Goal: Task Accomplishment & Management: Manage account settings

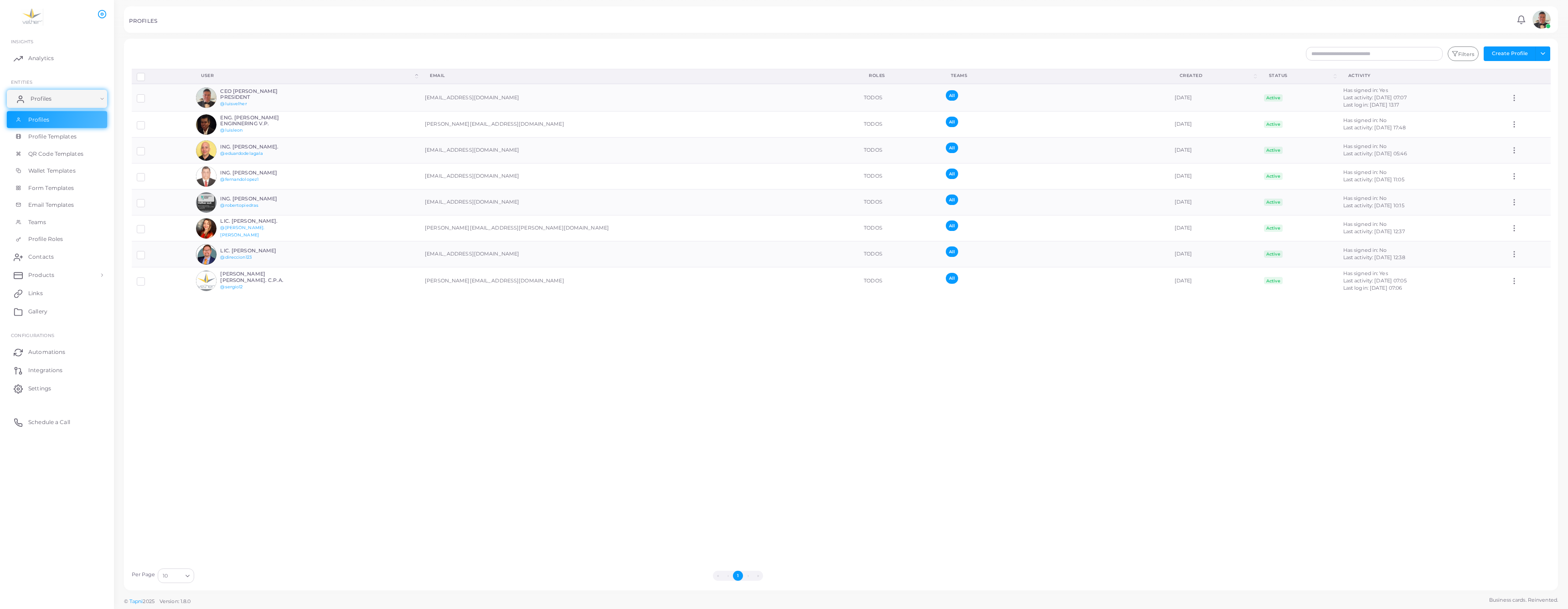
click at [95, 108] on link "Profiles" at bounding box center [57, 99] width 100 height 18
click at [41, 253] on span "Settings" at bounding box center [41, 248] width 23 height 8
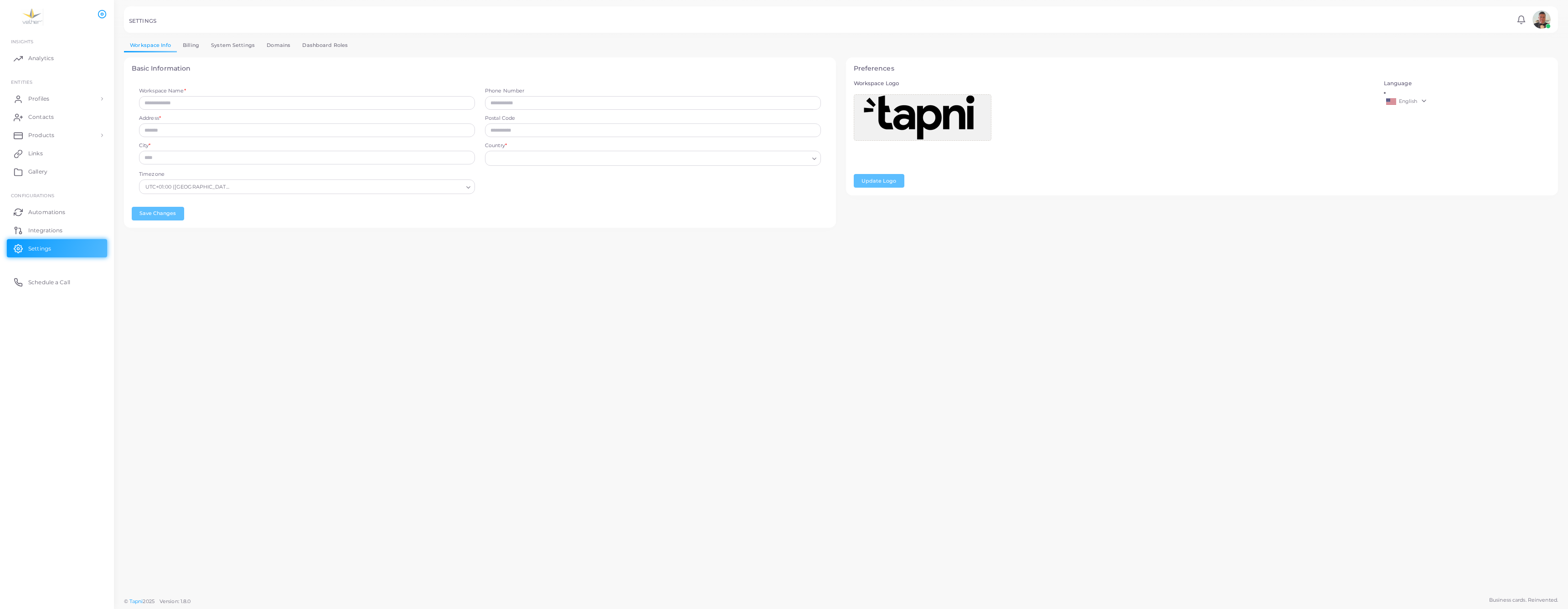
type input "**********"
type input "*****"
type input "**********"
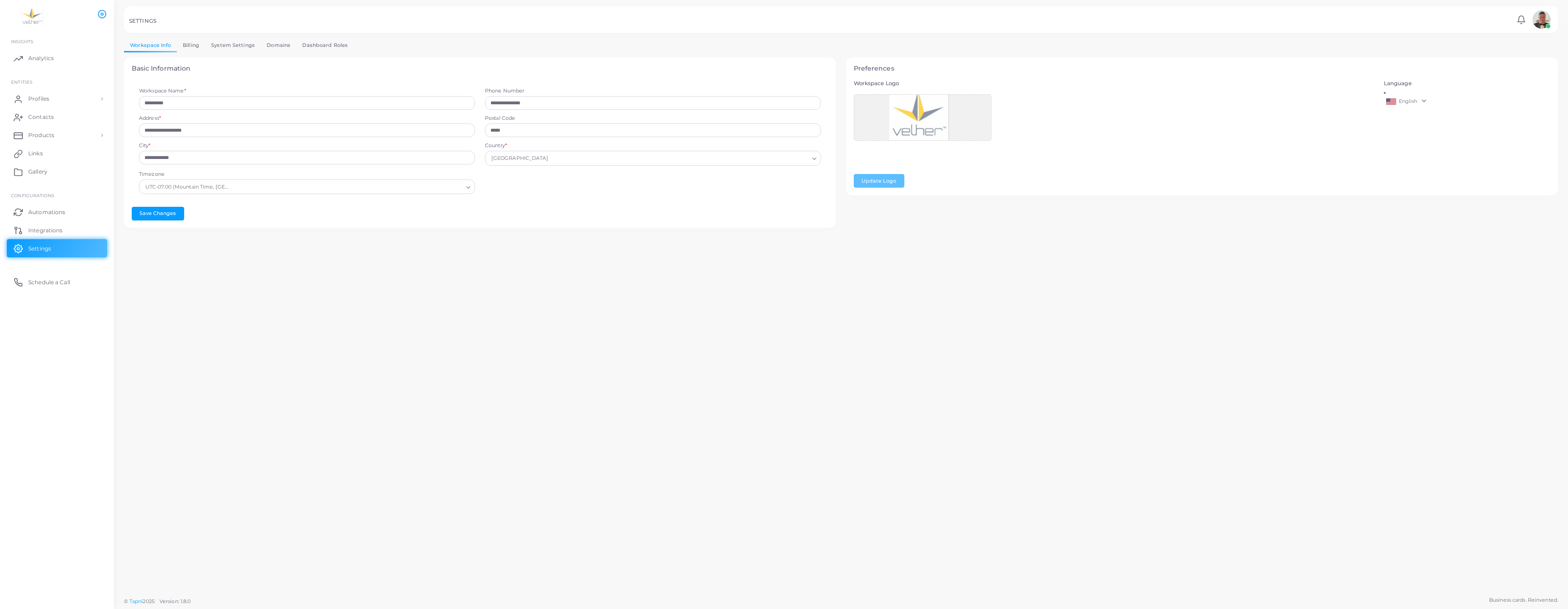
click at [1430, 107] on link "English" at bounding box center [1467, 102] width 167 height 11
click at [1394, 146] on div "Language English English German" at bounding box center [1467, 134] width 177 height 108
click at [261, 52] on link "System Settings" at bounding box center [233, 46] width 55 height 13
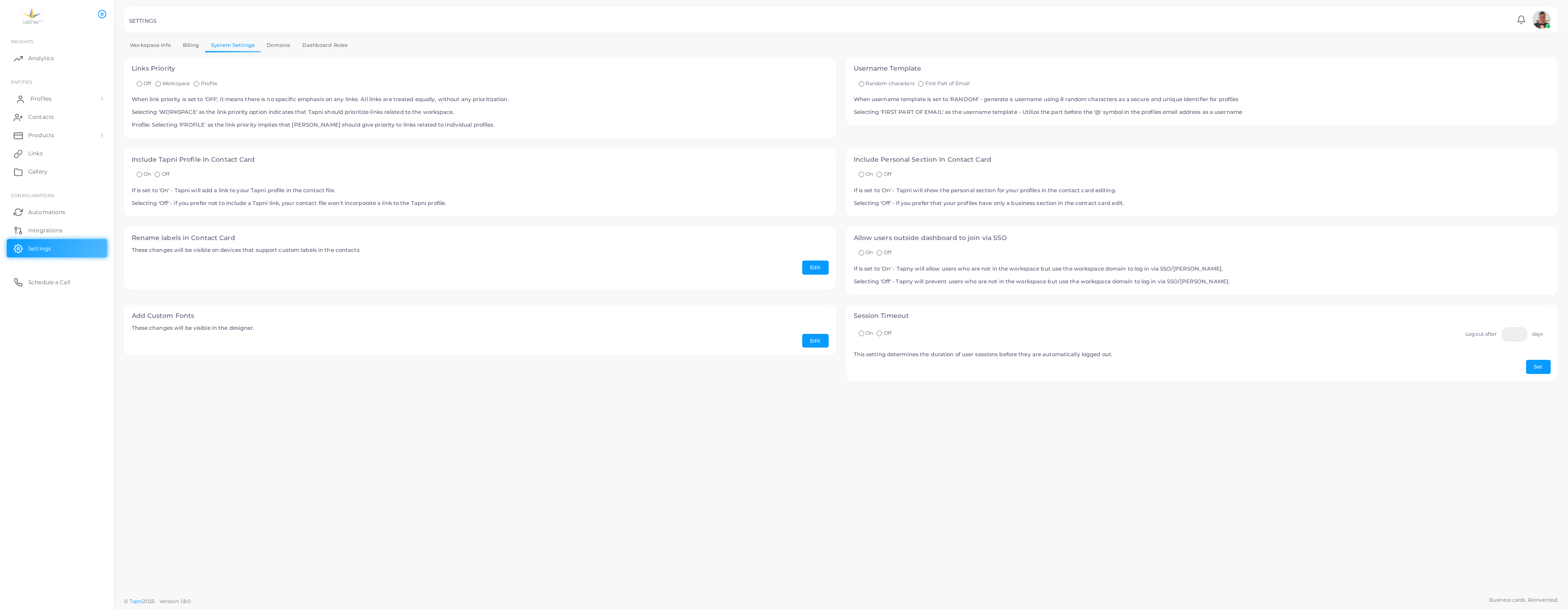
click at [42, 103] on span "Profiles" at bounding box center [41, 99] width 21 height 8
click at [52, 103] on span "Profiles" at bounding box center [41, 99] width 21 height 8
click at [39, 124] on span "Profiles" at bounding box center [41, 119] width 21 height 8
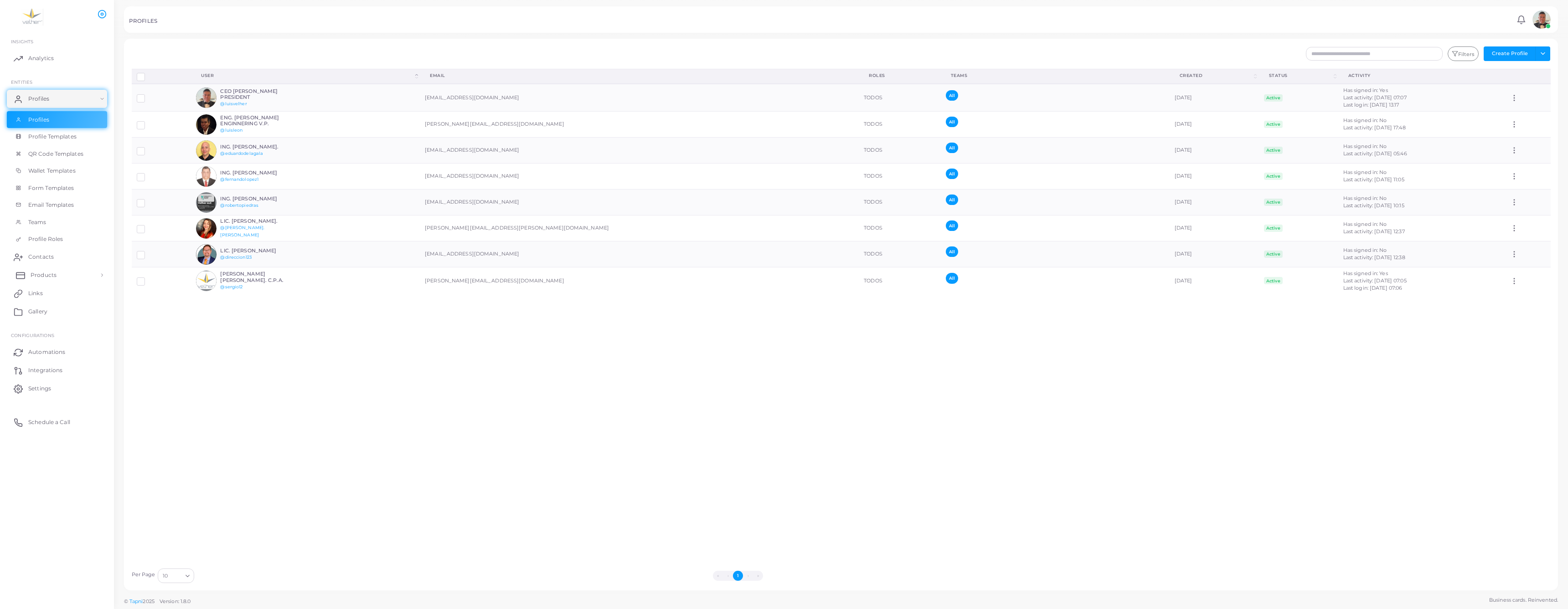
click at [43, 279] on span "Products" at bounding box center [43, 275] width 26 height 8
click at [50, 300] on span "Products" at bounding box center [43, 296] width 26 height 8
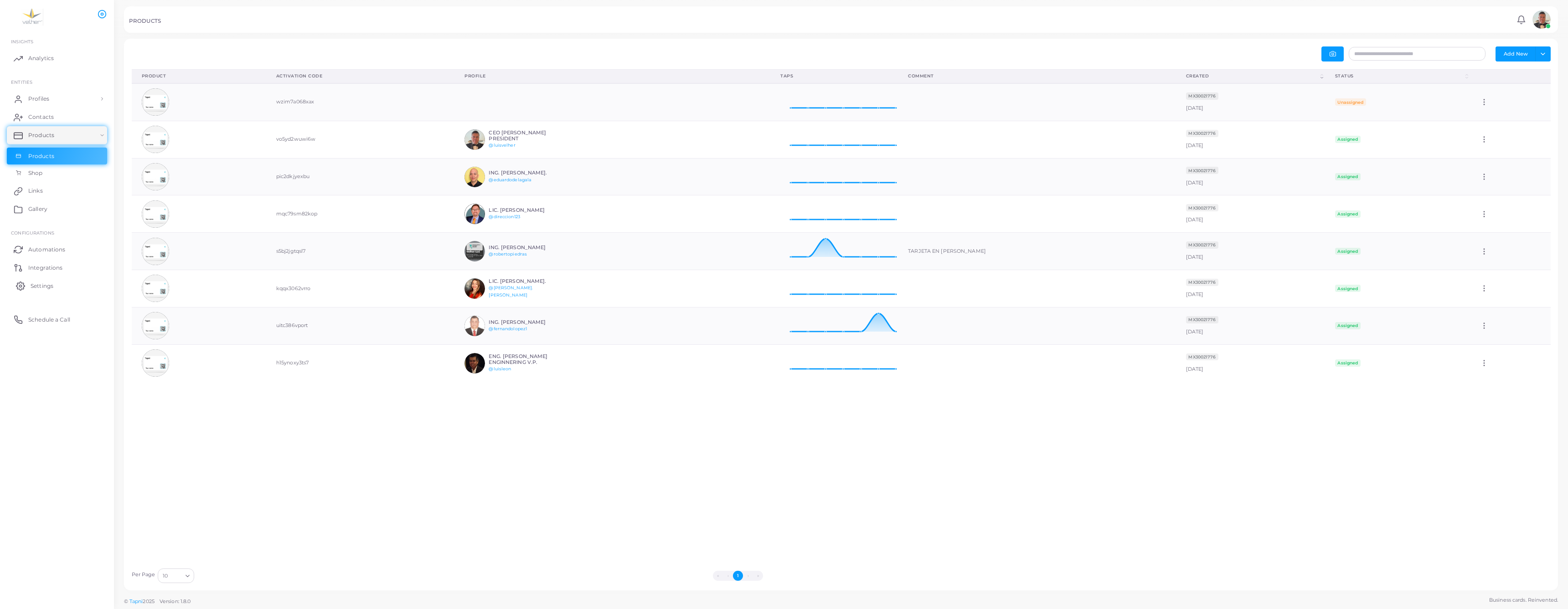
click at [43, 290] on span "Settings" at bounding box center [41, 286] width 23 height 8
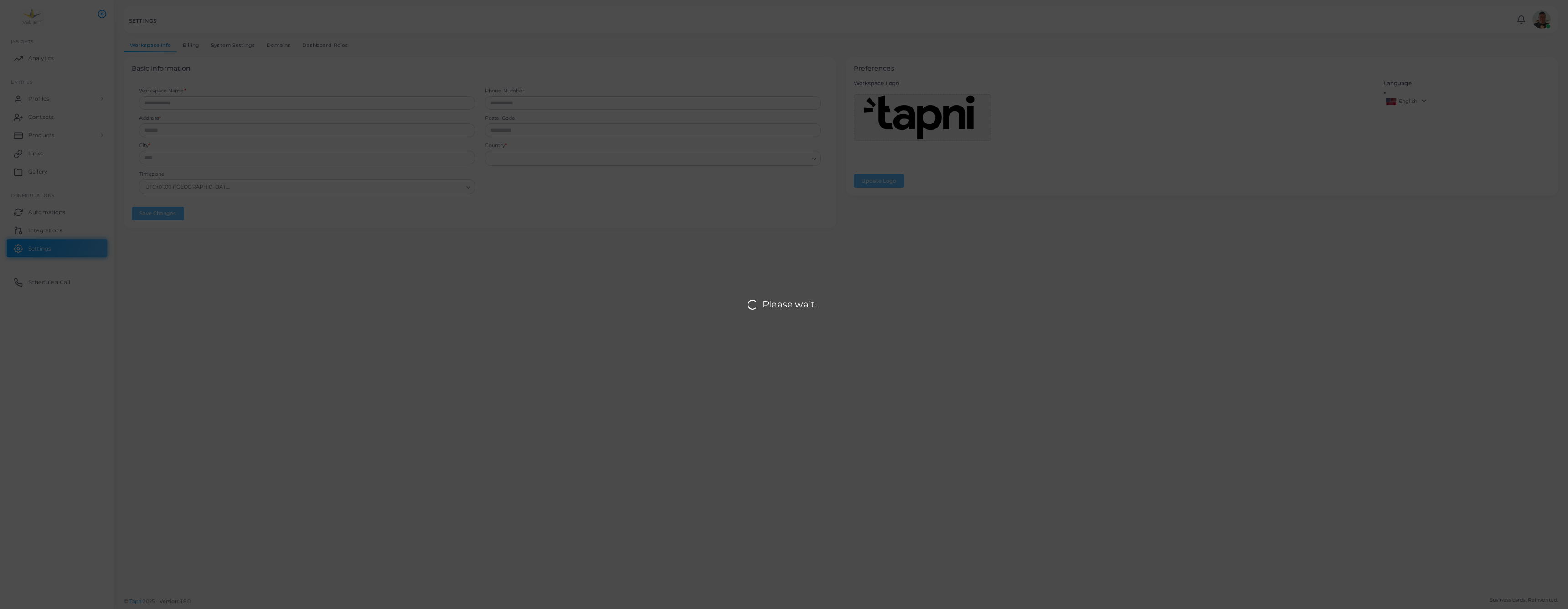
type input "**********"
type input "*****"
type input "**********"
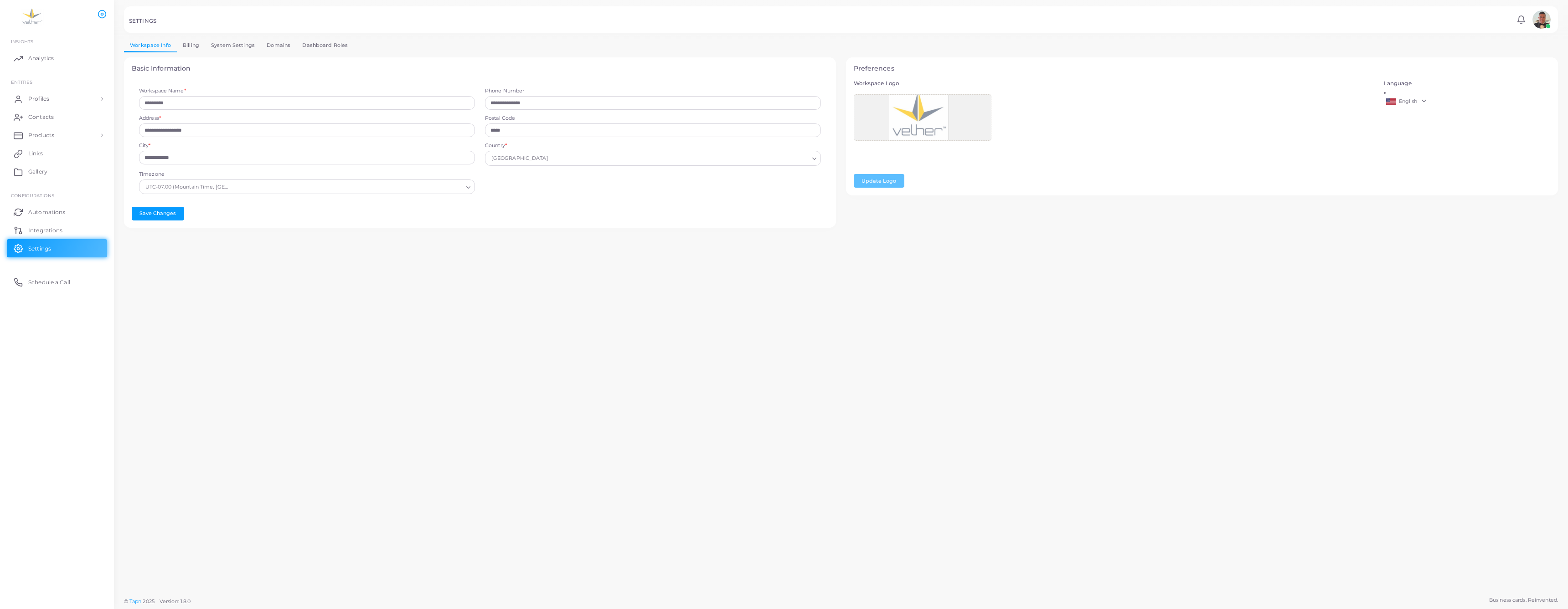
click at [205, 52] on link "Billing" at bounding box center [191, 46] width 28 height 13
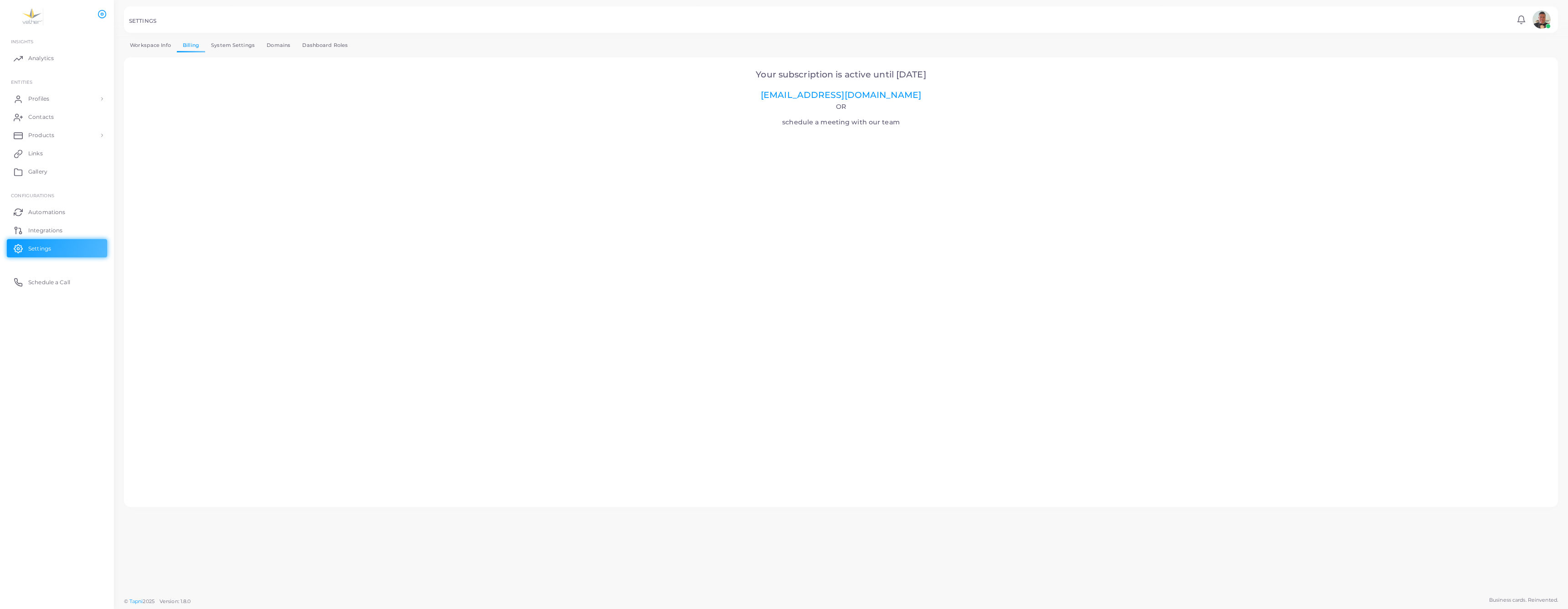
click at [248, 52] on link "System Settings" at bounding box center [233, 46] width 55 height 13
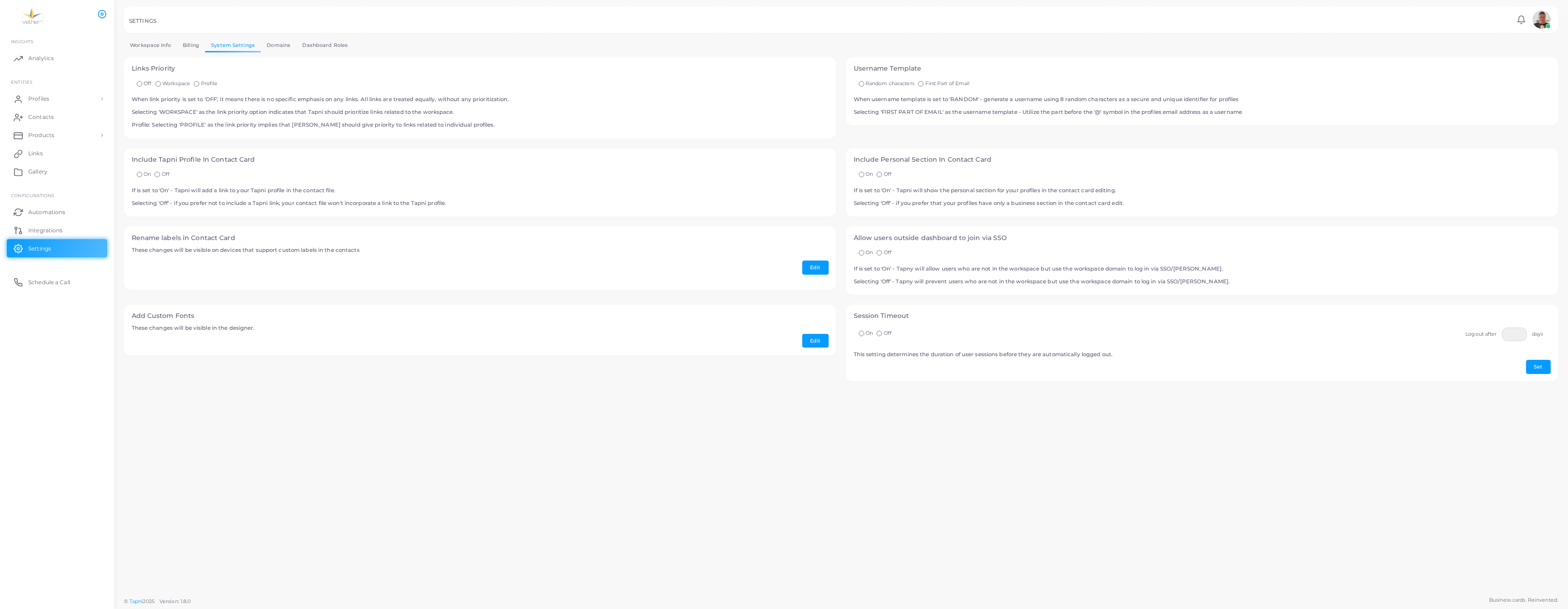
click at [296, 52] on link "Domains" at bounding box center [278, 46] width 35 height 13
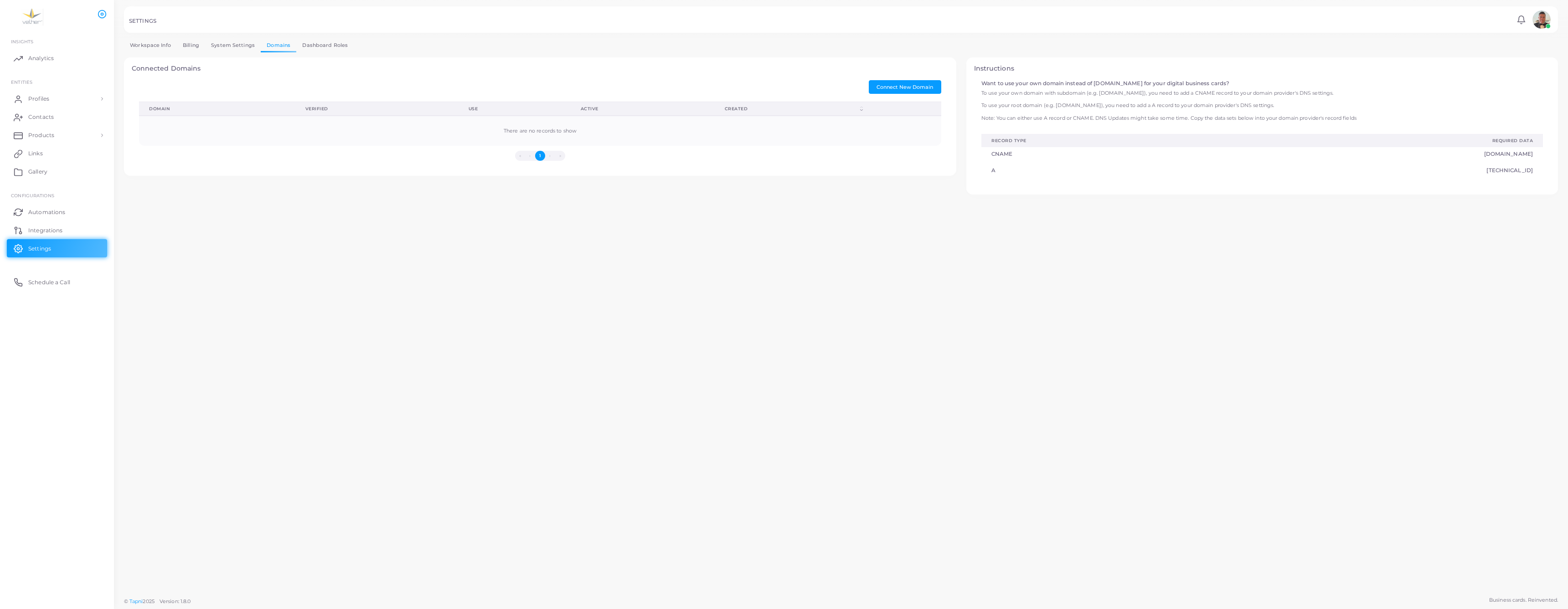
click at [354, 52] on link "Dashboard Roles" at bounding box center [325, 46] width 57 height 13
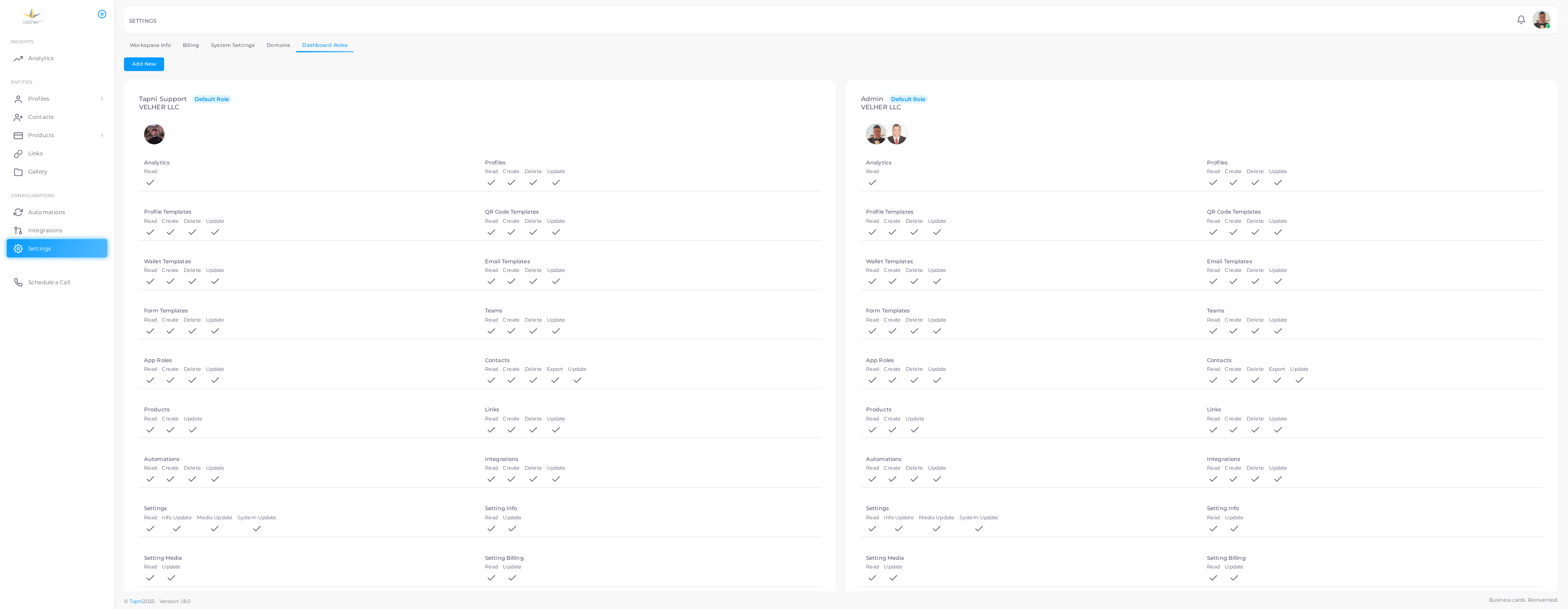
click at [1533, 19] on img at bounding box center [1542, 19] width 18 height 18
click at [979, 71] on div "Add New" at bounding box center [841, 64] width 1434 height 13
click at [164, 52] on link "Workspace Info" at bounding box center [150, 46] width 53 height 13
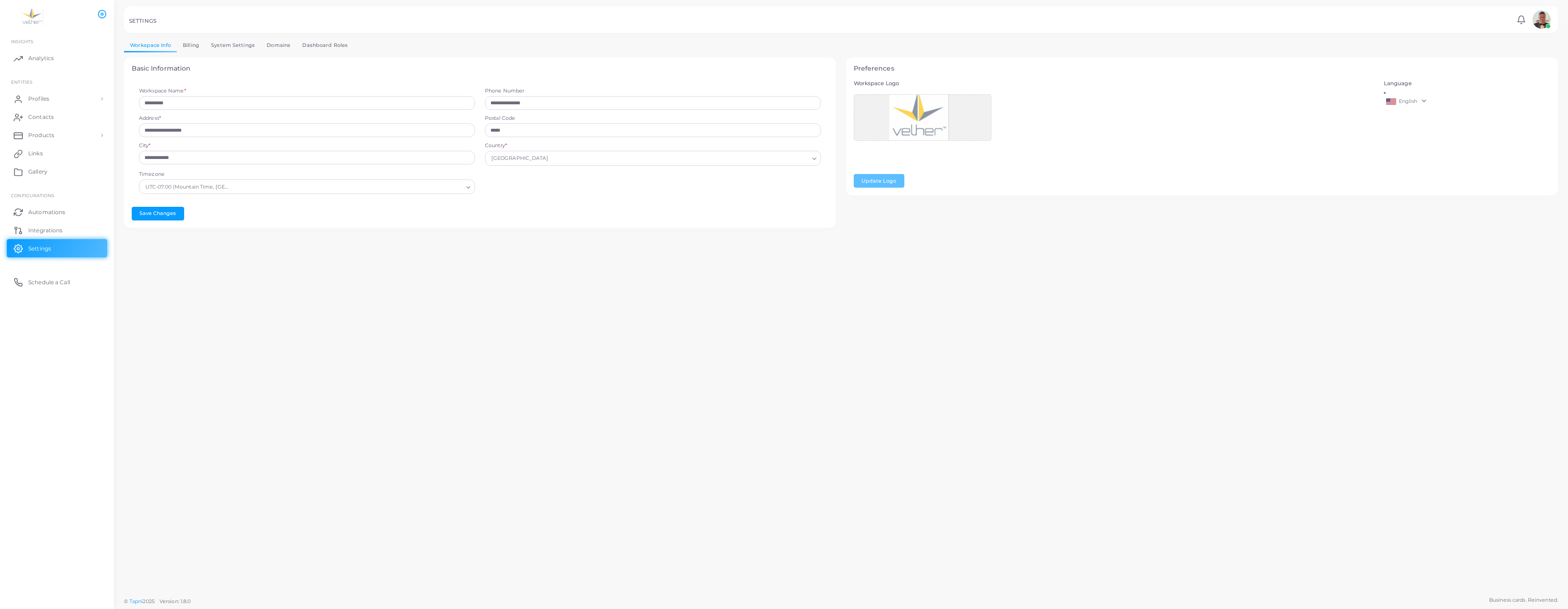
click at [205, 52] on link "Billing" at bounding box center [191, 46] width 28 height 13
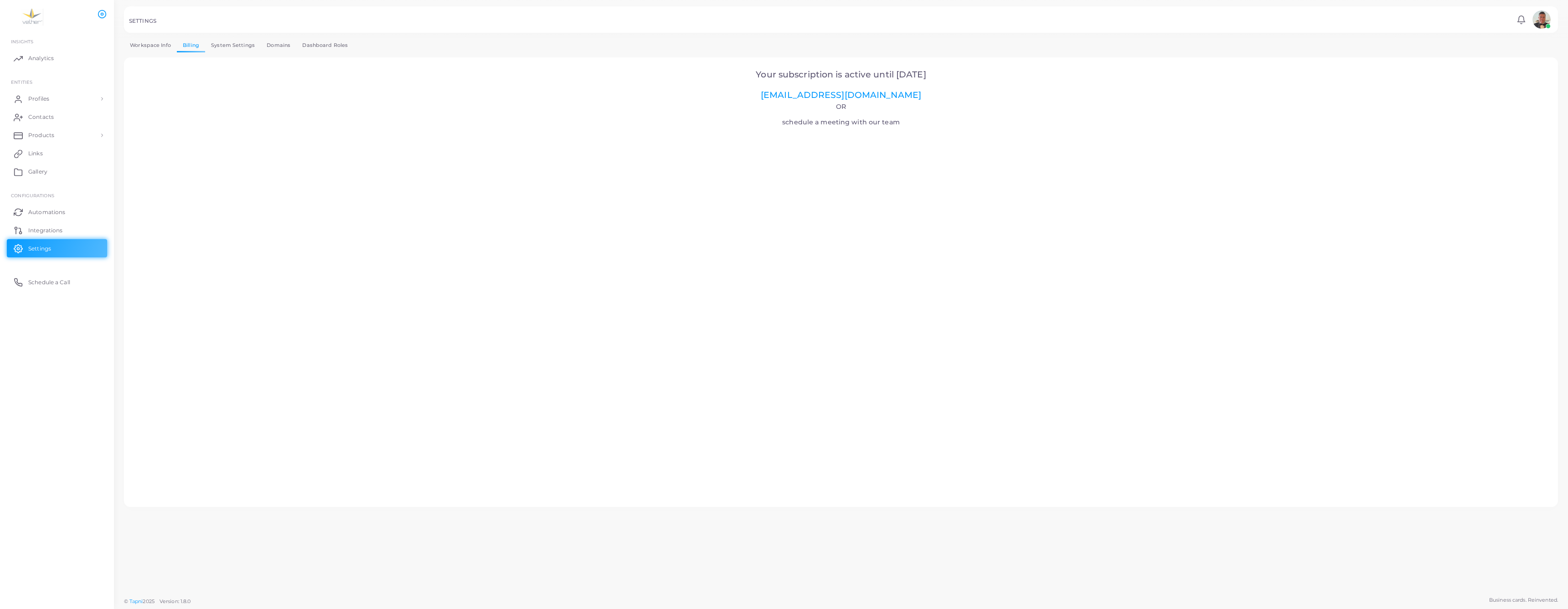
click at [261, 52] on link "System Settings" at bounding box center [233, 46] width 55 height 13
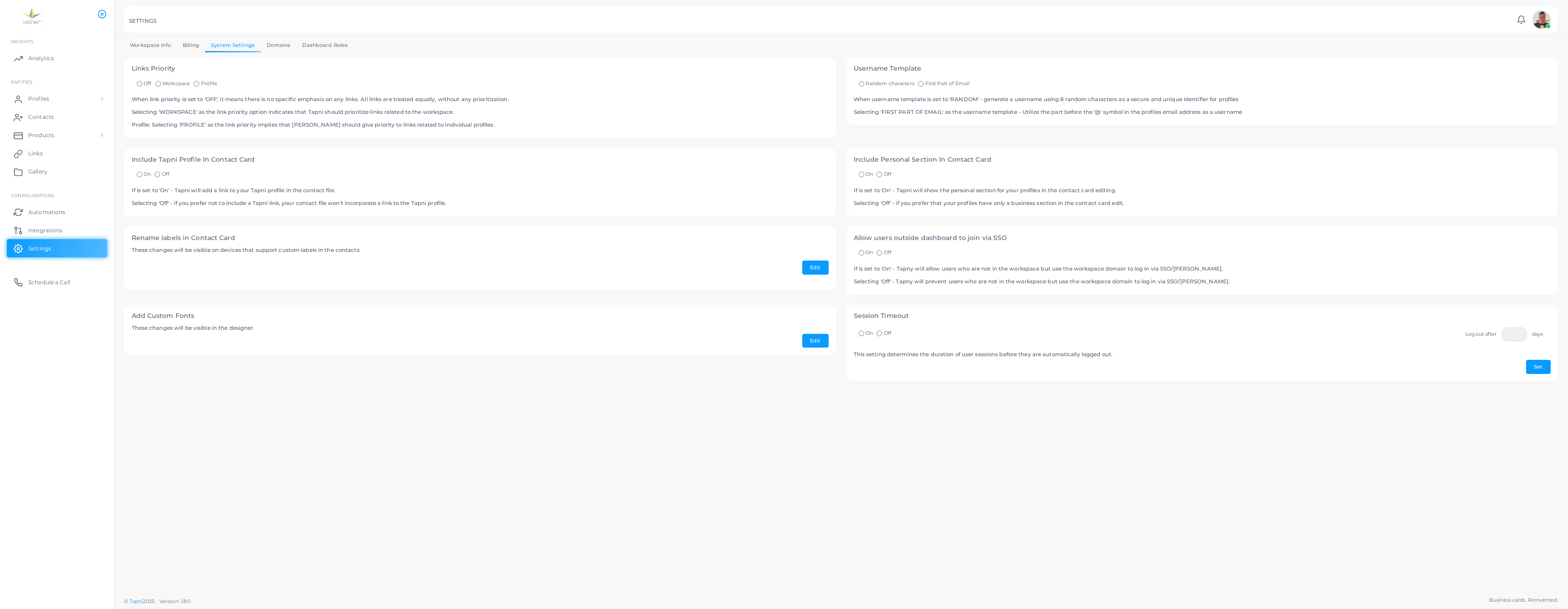
click at [296, 52] on link "Domains" at bounding box center [278, 46] width 35 height 13
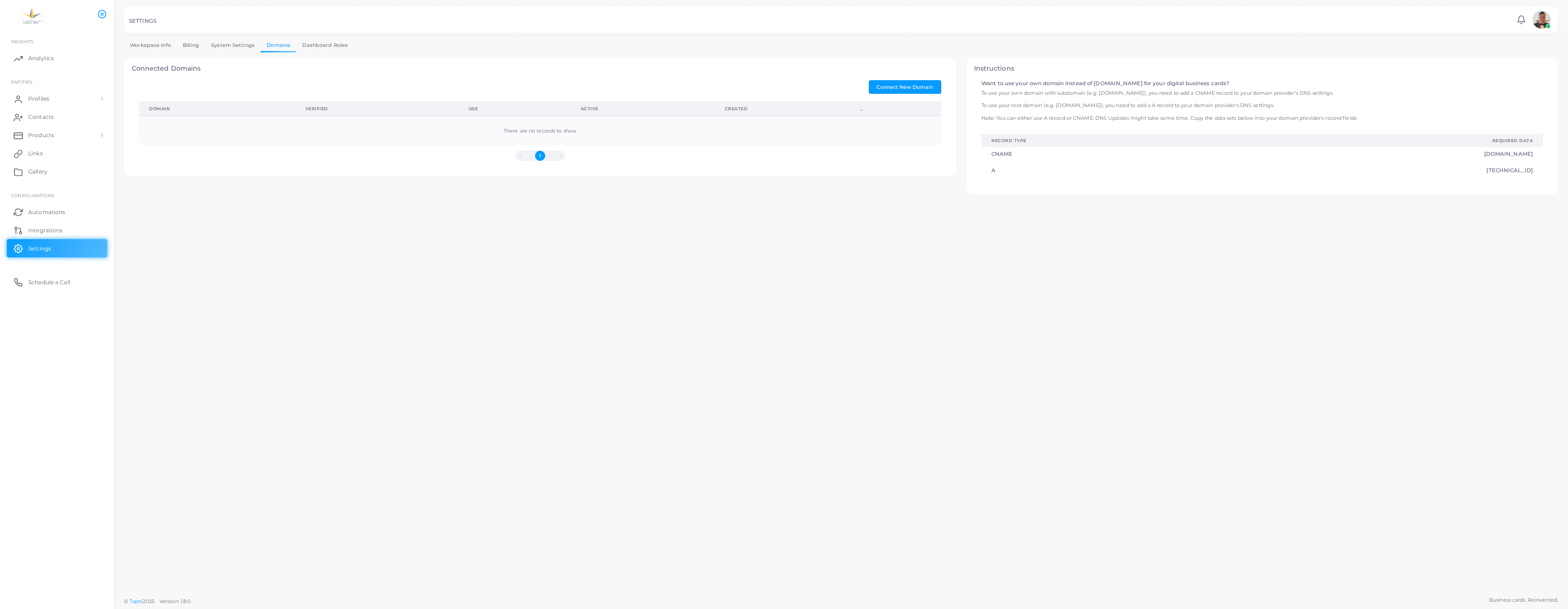
click at [354, 52] on link "Dashboard Roles" at bounding box center [325, 46] width 57 height 13
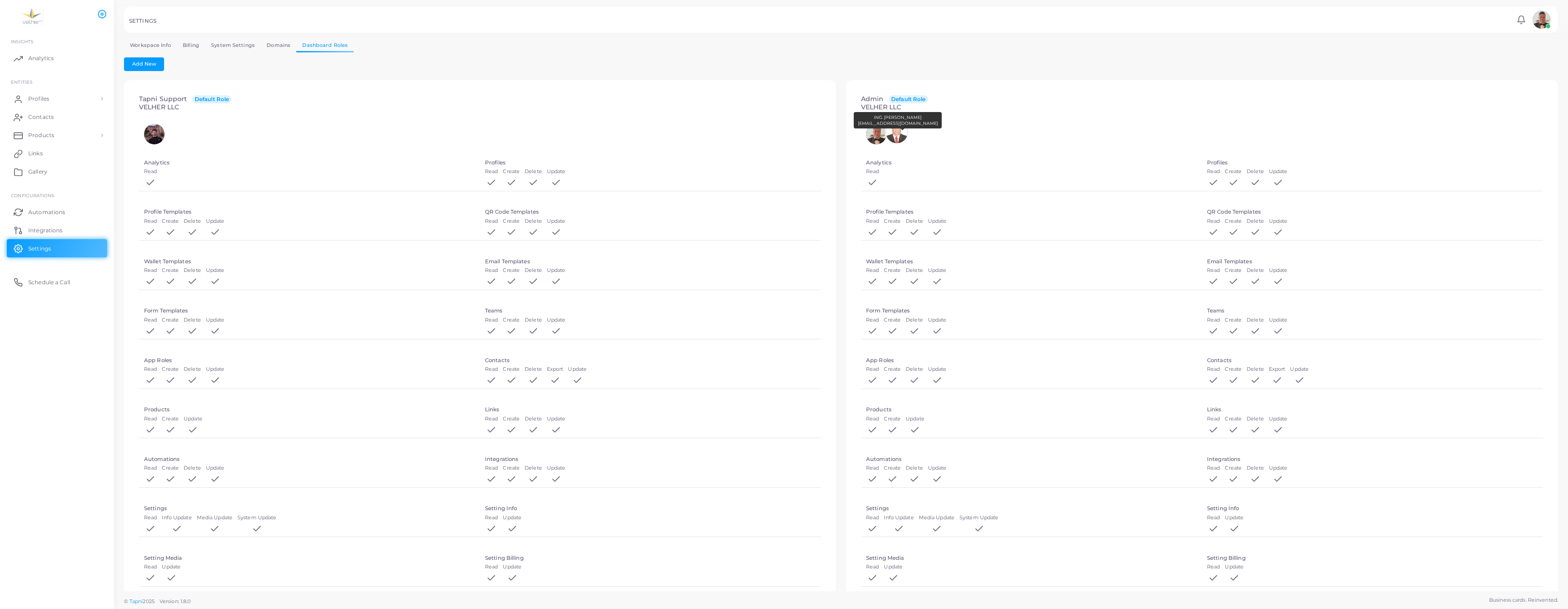
click at [900, 143] on img at bounding box center [897, 132] width 22 height 22
click at [1557, 9] on button "×" at bounding box center [1557, 8] width 6 height 10
click at [906, 143] on img at bounding box center [897, 132] width 22 height 22
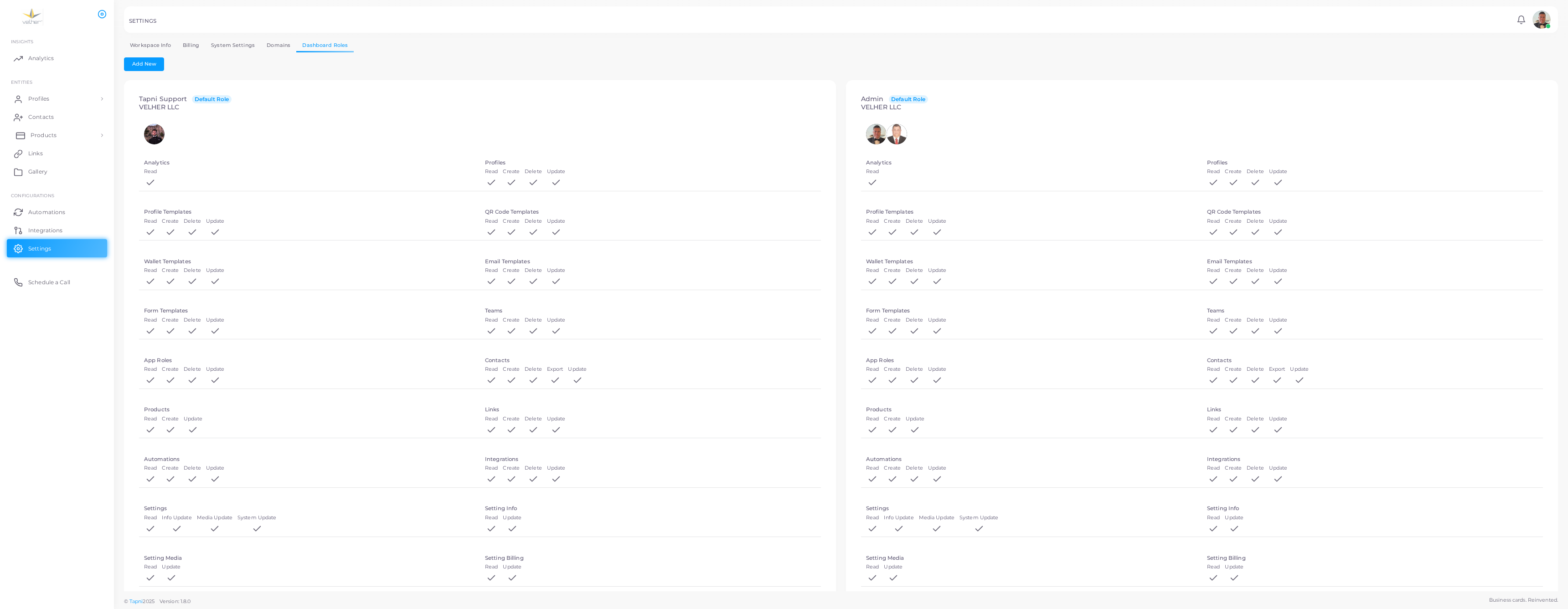
click at [97, 144] on link "Products" at bounding box center [57, 135] width 100 height 18
click at [39, 195] on span "Links" at bounding box center [38, 190] width 15 height 8
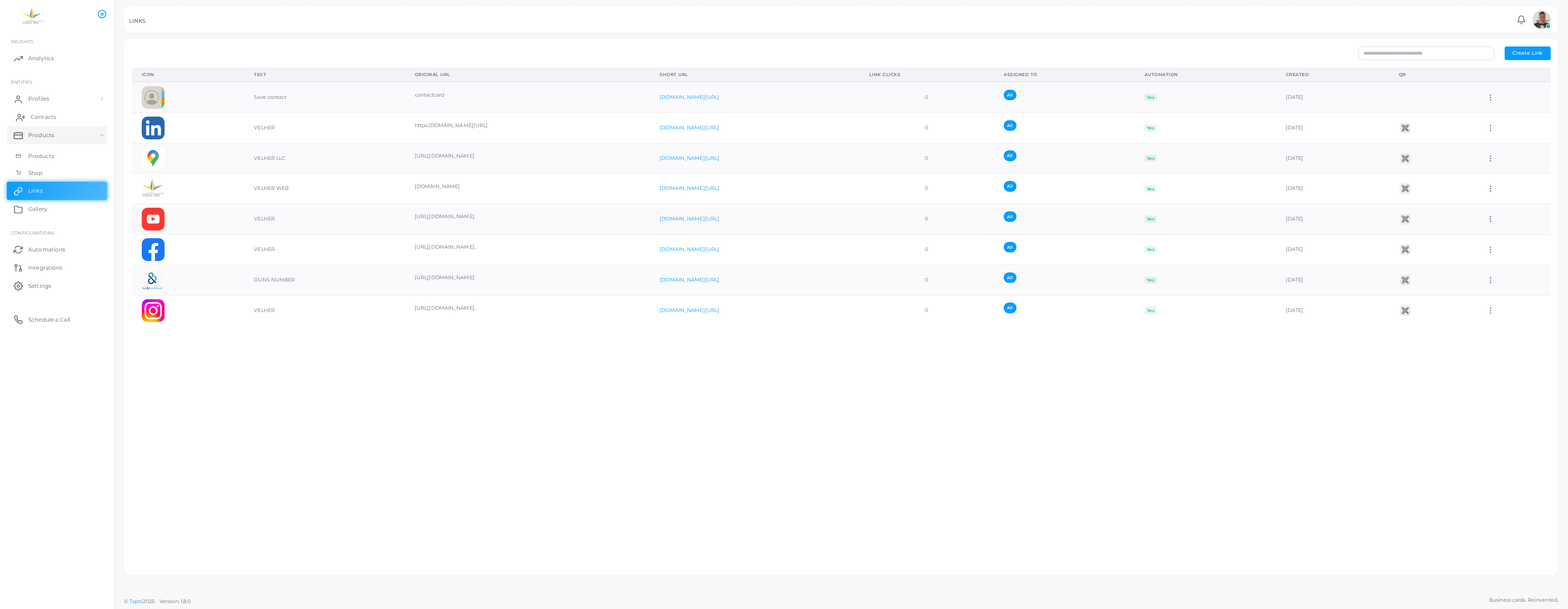
click at [51, 121] on span "Contacts" at bounding box center [43, 117] width 26 height 8
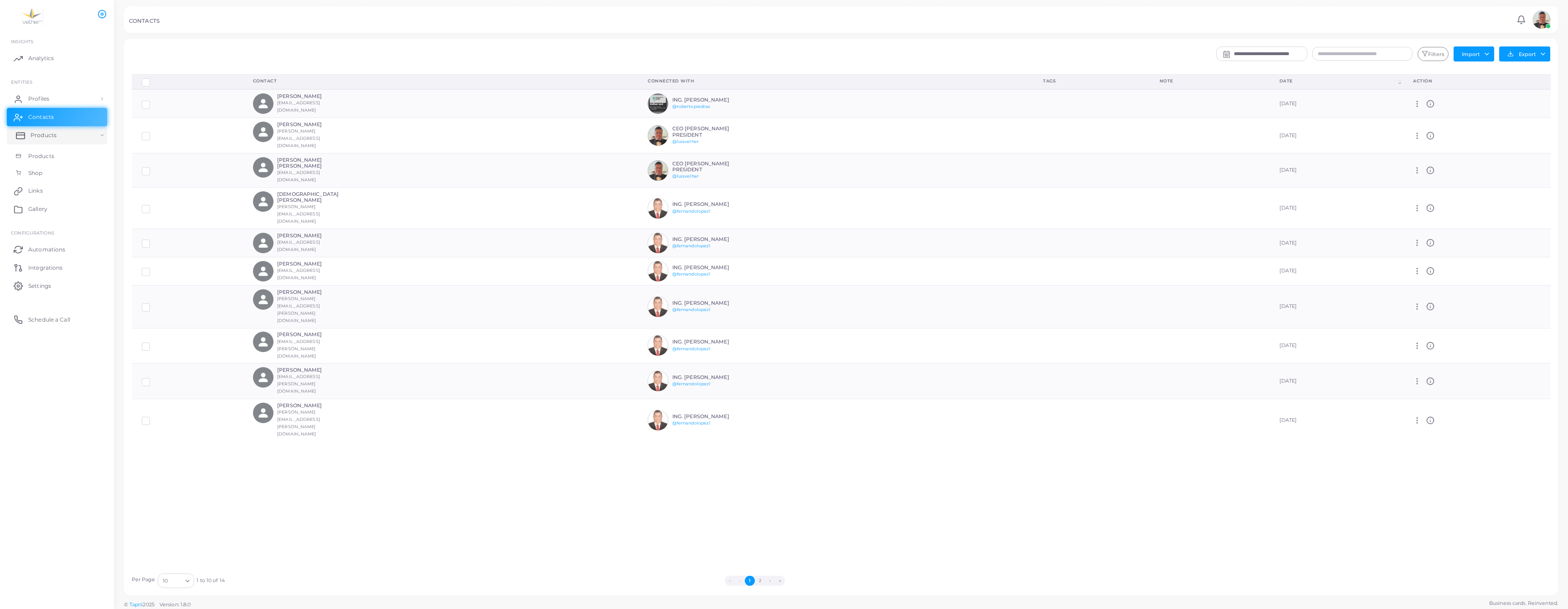
click at [73, 144] on link "Products" at bounding box center [57, 135] width 100 height 18
click at [54, 161] on span "Products" at bounding box center [43, 156] width 26 height 8
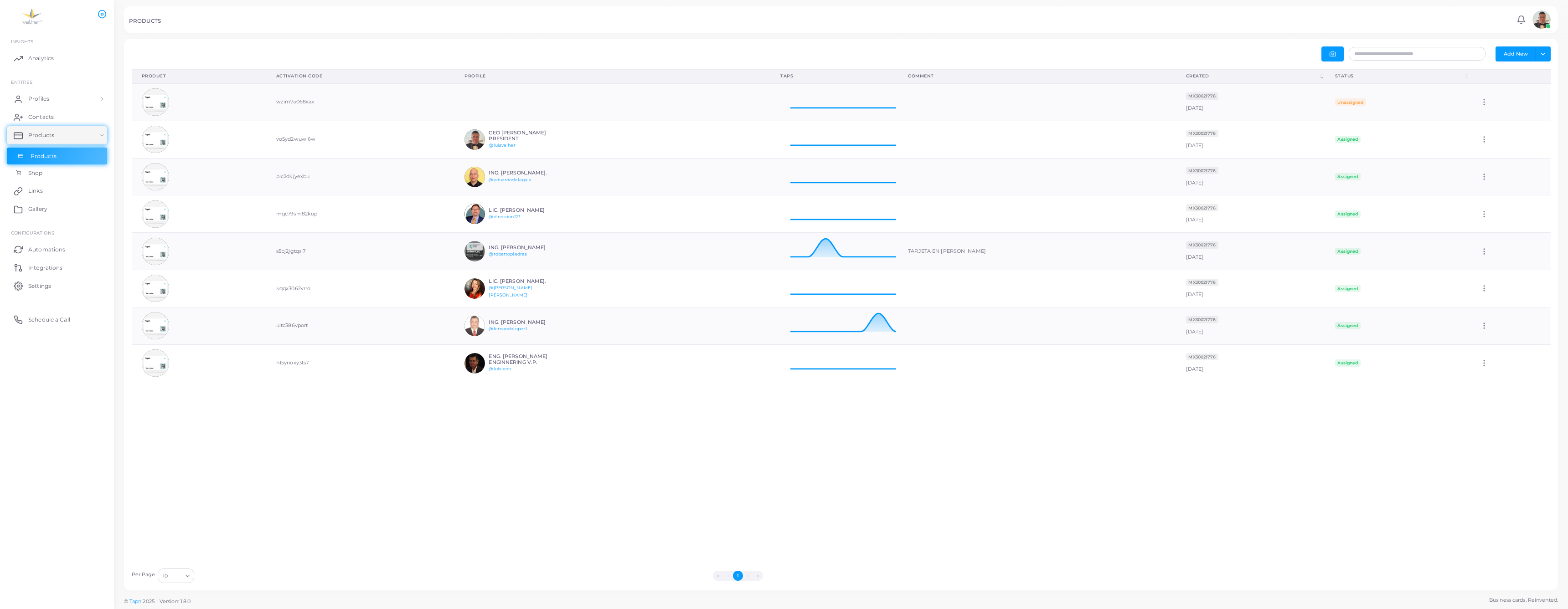
scroll to position [1, 1]
click at [298, 344] on td "uitc386vport" at bounding box center [360, 325] width 188 height 37
click at [163, 339] on img at bounding box center [155, 325] width 27 height 27
click at [40, 17] on img at bounding box center [33, 17] width 51 height 17
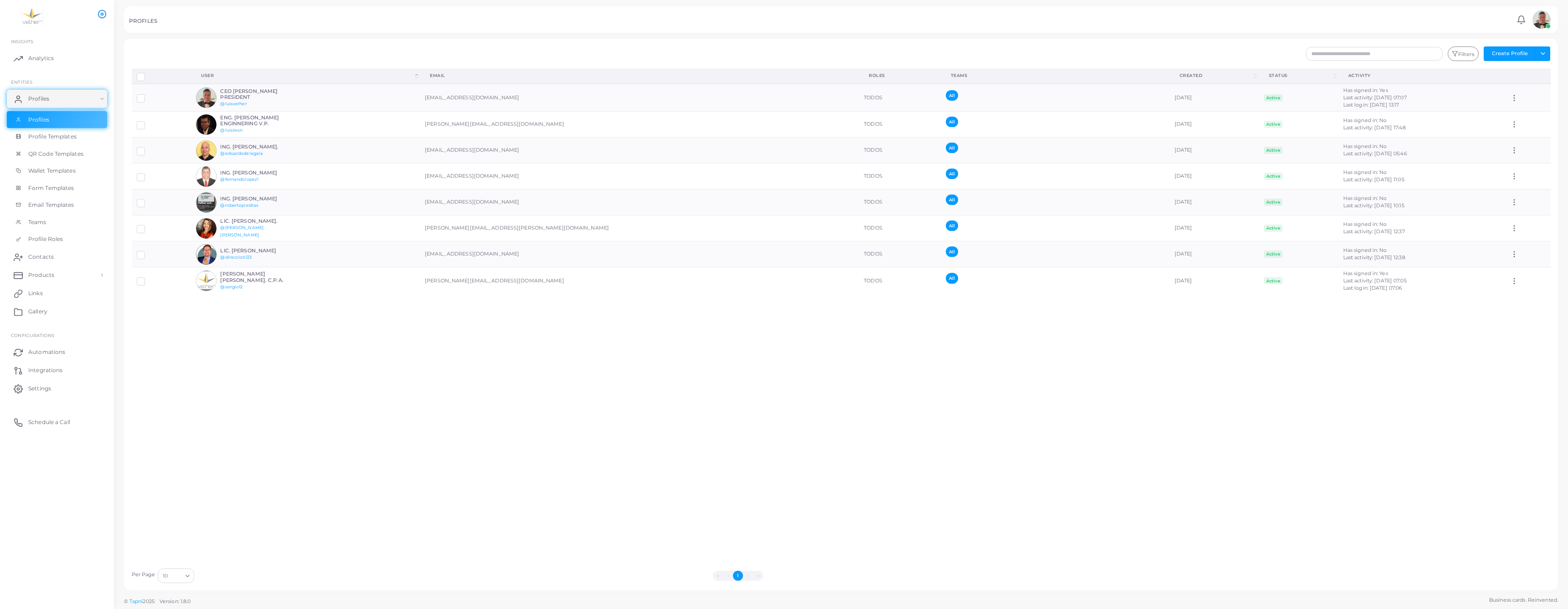
click at [100, 17] on icon at bounding box center [102, 14] width 9 height 9
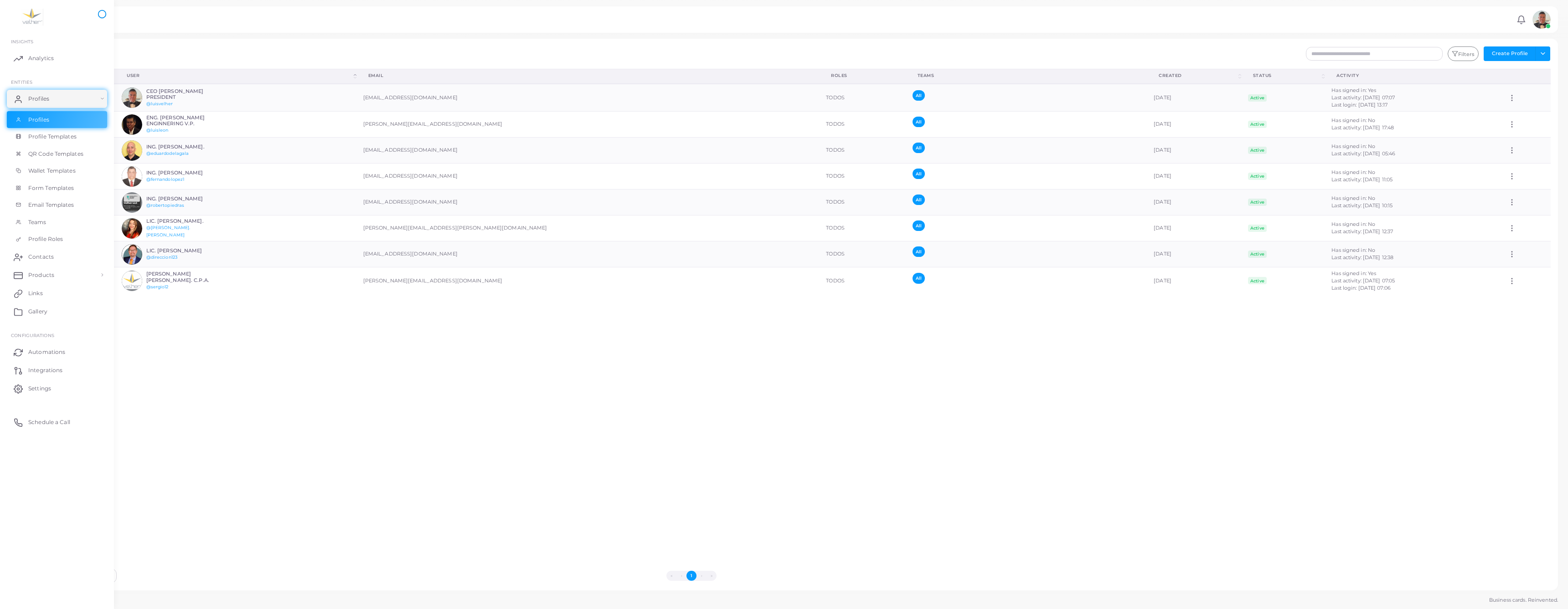
click at [100, 17] on icon at bounding box center [102, 14] width 9 height 9
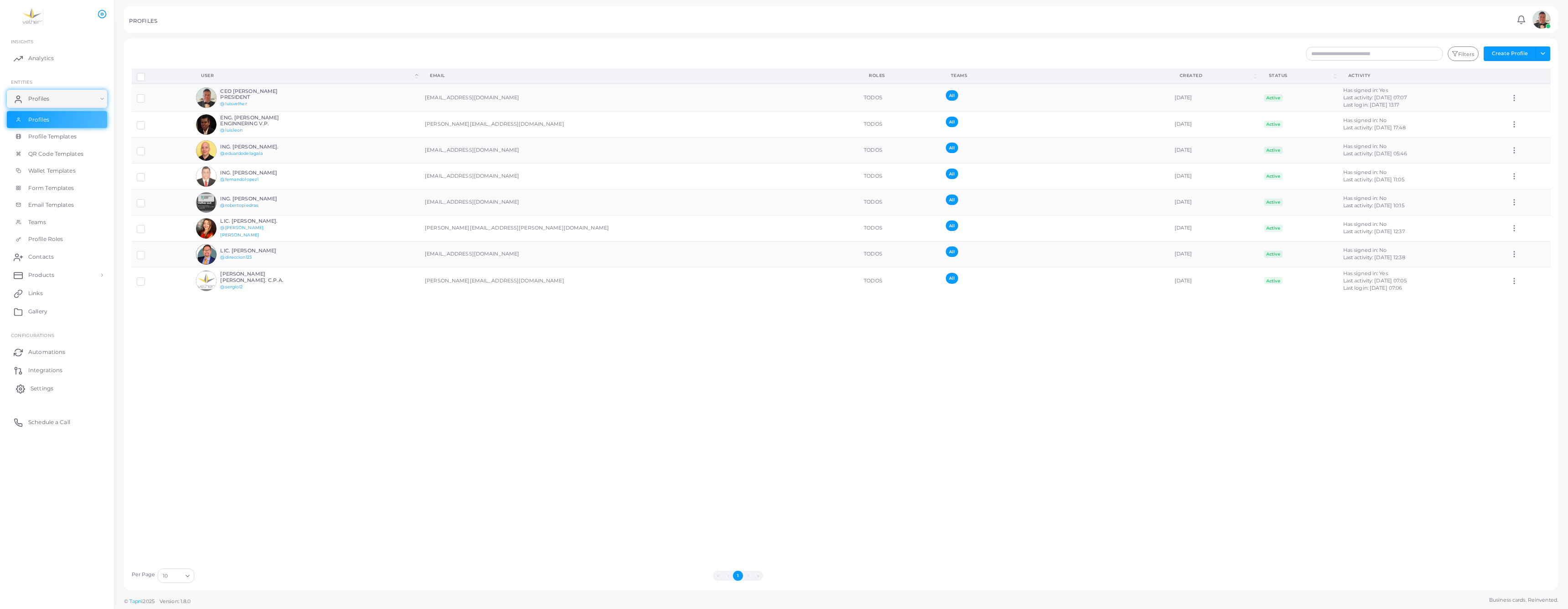
click at [48, 392] on span "Settings" at bounding box center [41, 388] width 23 height 8
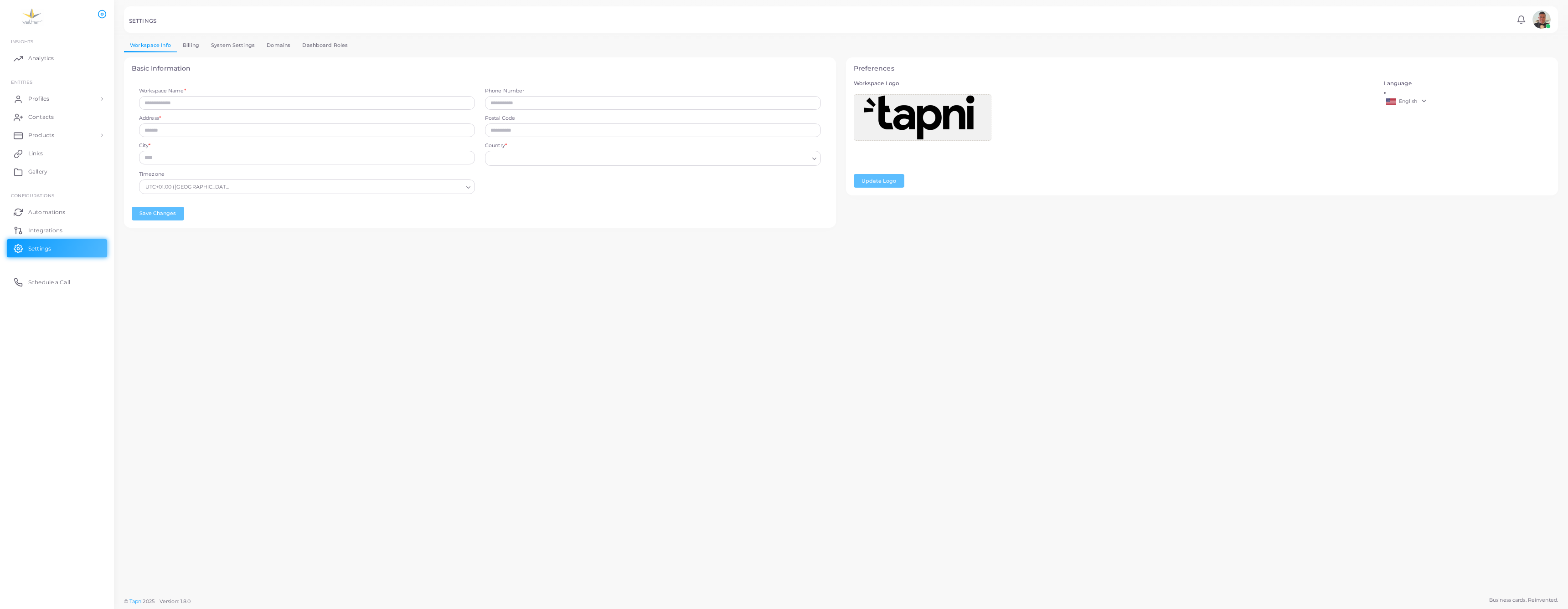
type input "**********"
type input "*****"
type input "**********"
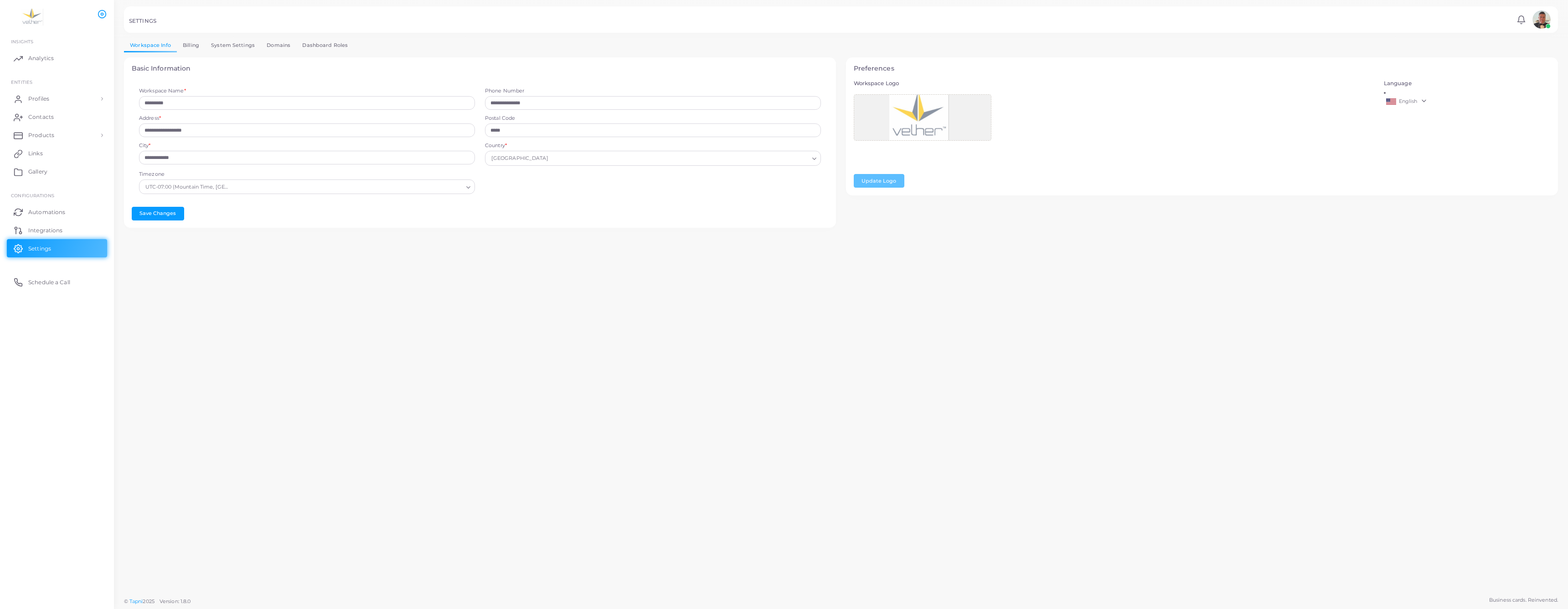
click at [205, 52] on link "Billing" at bounding box center [191, 46] width 28 height 13
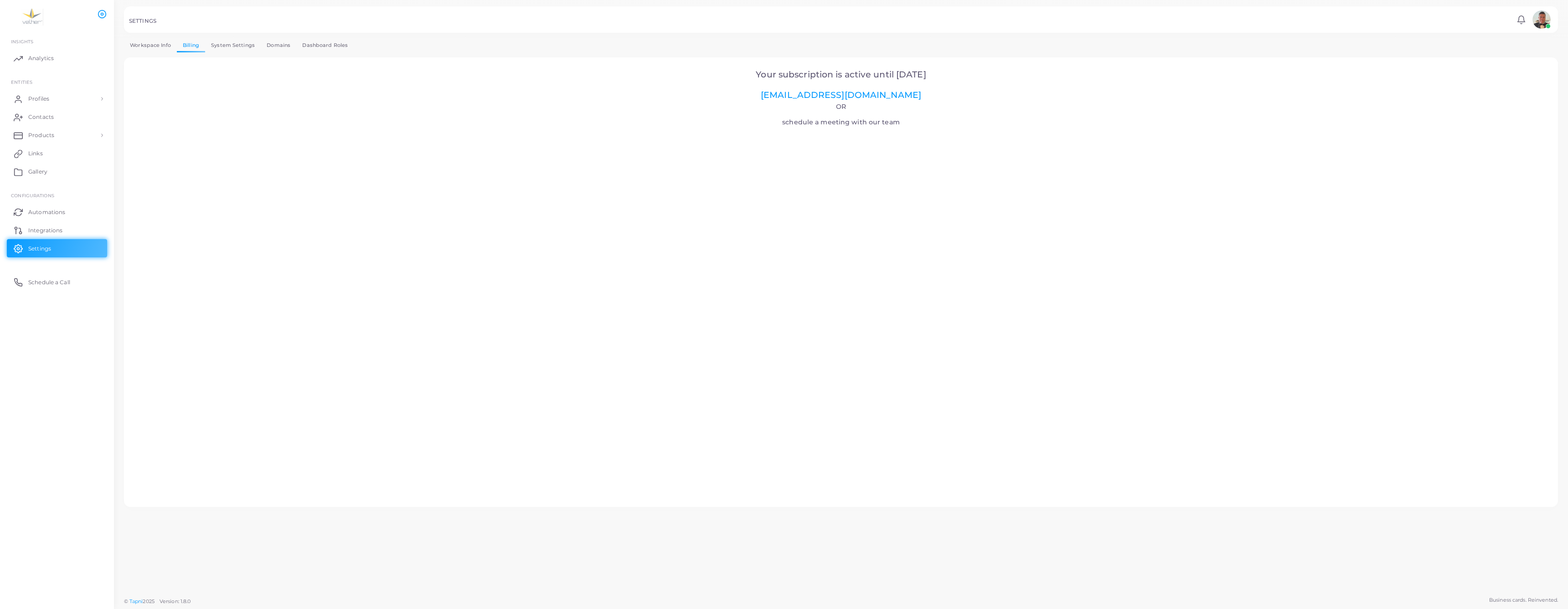
click at [251, 52] on link "System Settings" at bounding box center [233, 46] width 55 height 13
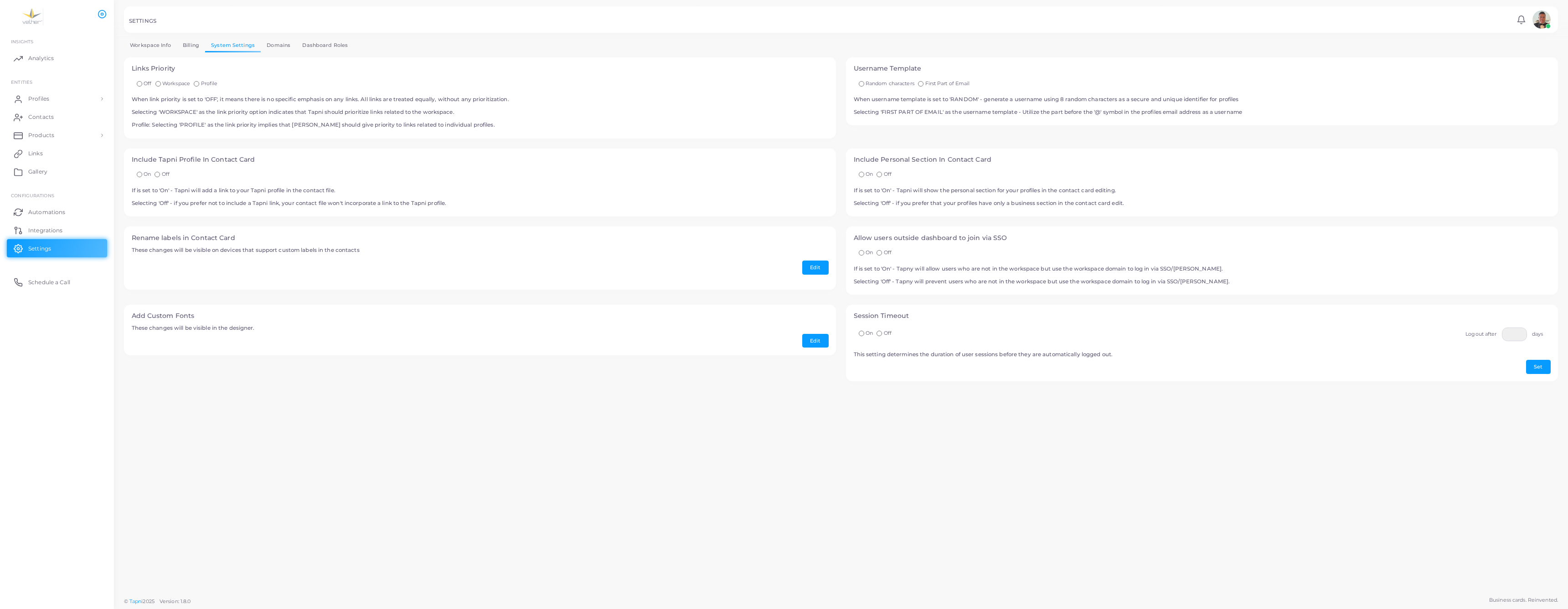
click at [296, 52] on link "Domains" at bounding box center [278, 46] width 35 height 13
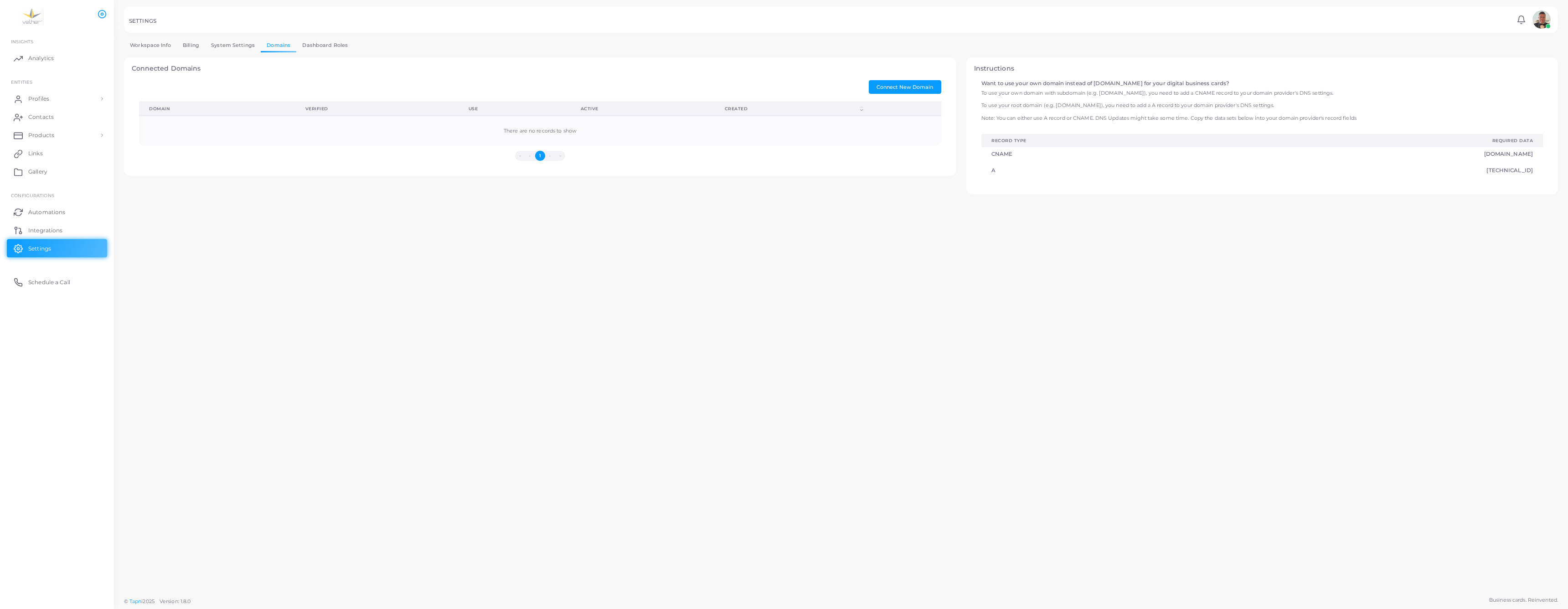
click at [354, 52] on link "Dashboard Roles" at bounding box center [325, 46] width 57 height 13
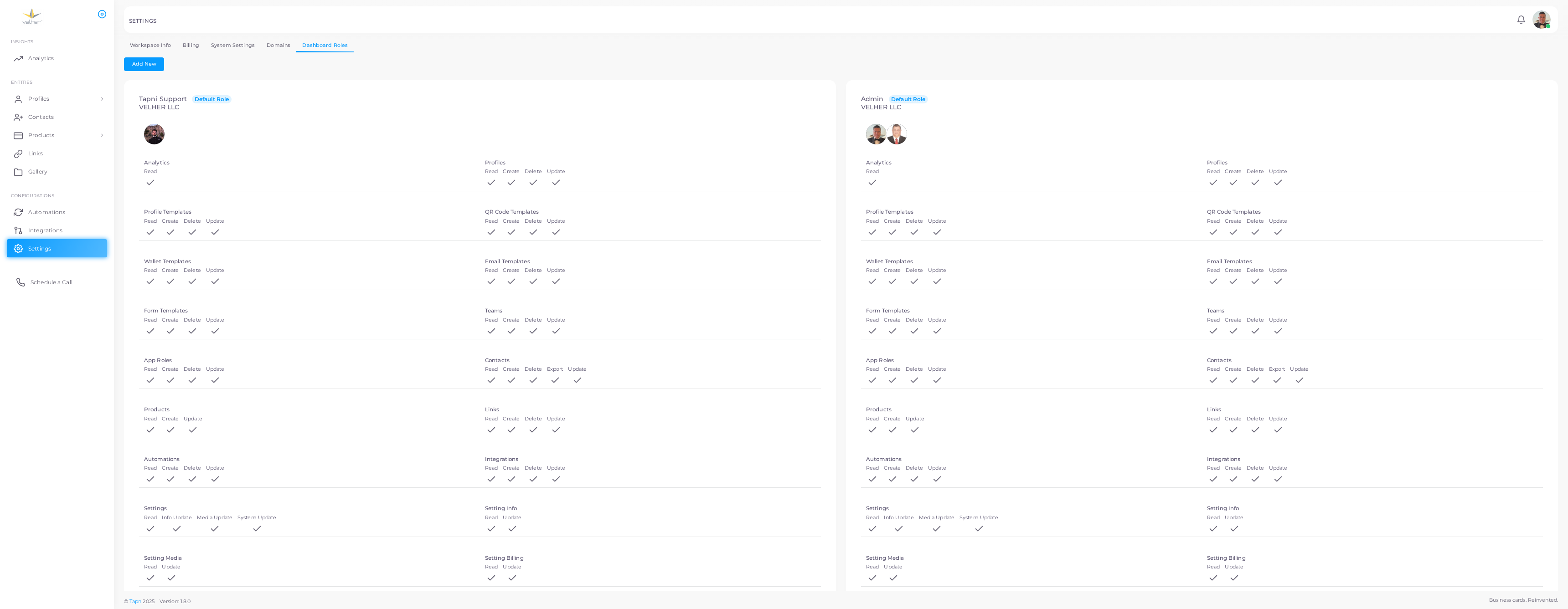
click at [55, 287] on span "Schedule a Call" at bounding box center [51, 282] width 42 height 8
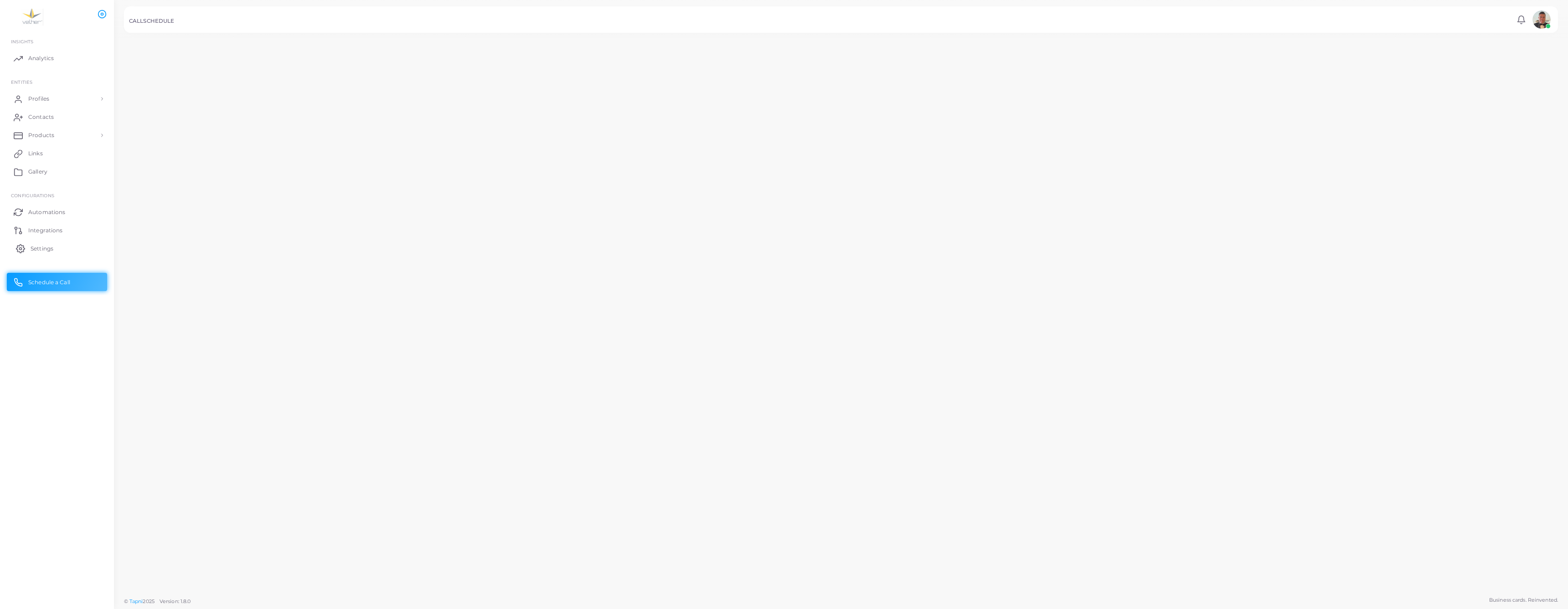
click at [50, 253] on span "Settings" at bounding box center [41, 248] width 23 height 8
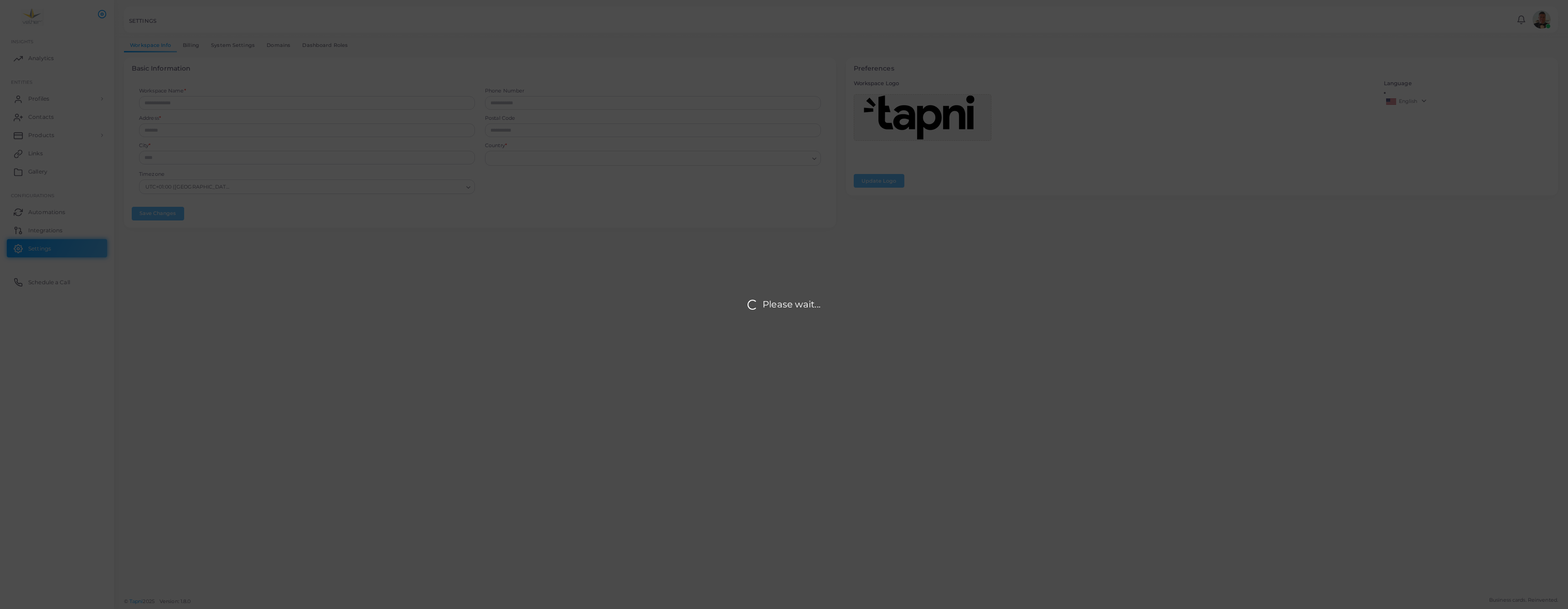
type input "**********"
type input "*****"
type input "**********"
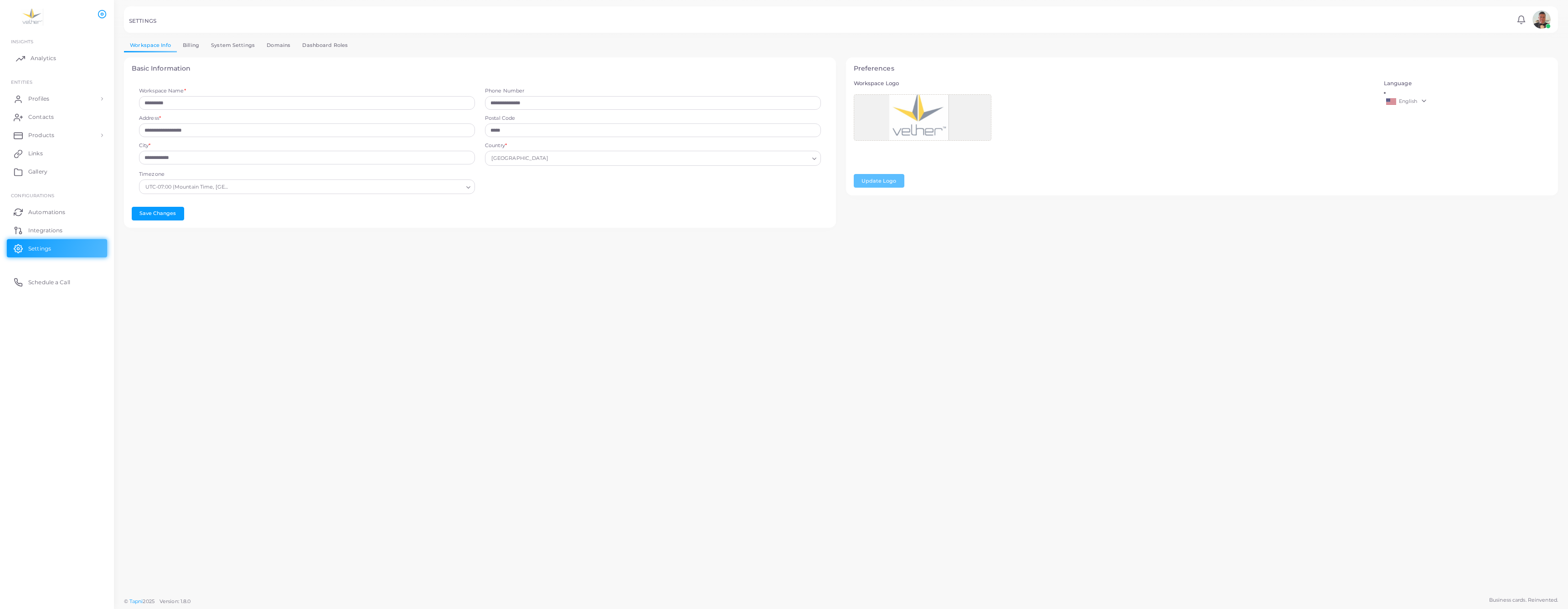
click at [43, 63] on span "Analytics" at bounding box center [43, 58] width 26 height 8
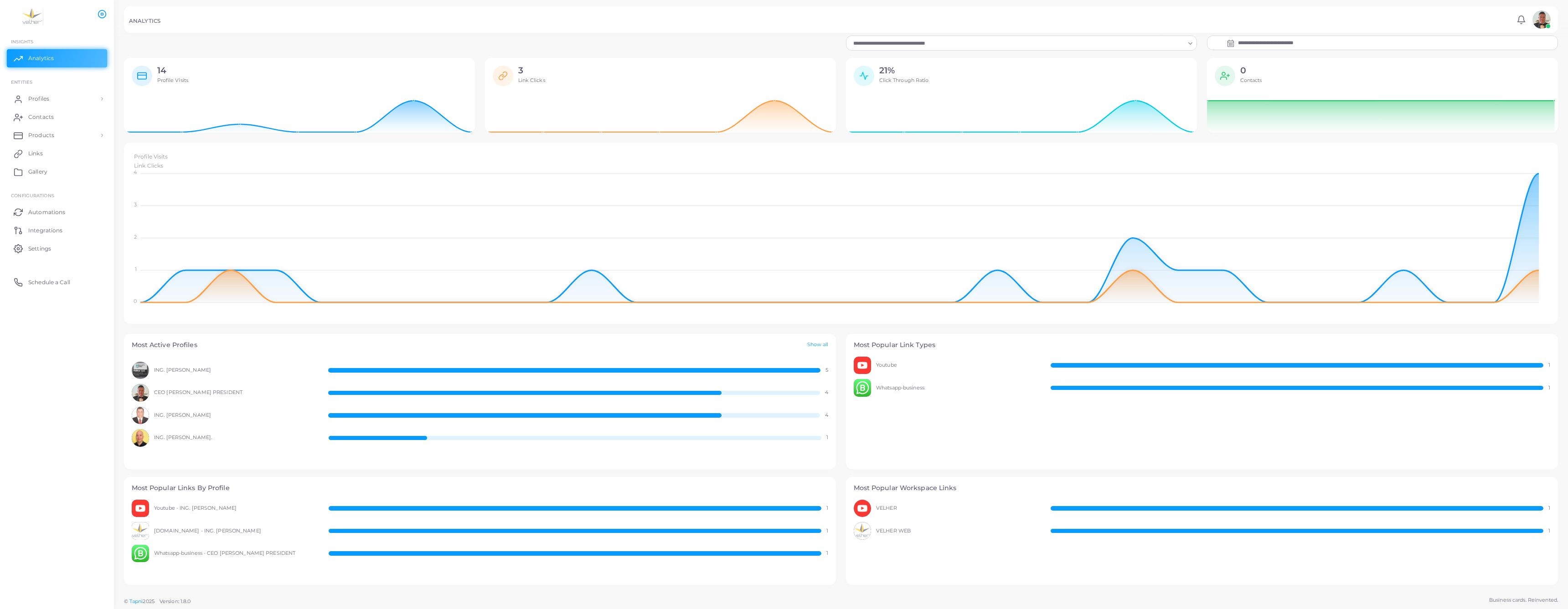
scroll to position [107, 0]
click at [146, 499] on img at bounding box center [140, 508] width 18 height 18
click at [44, 253] on span "Settings" at bounding box center [41, 248] width 23 height 8
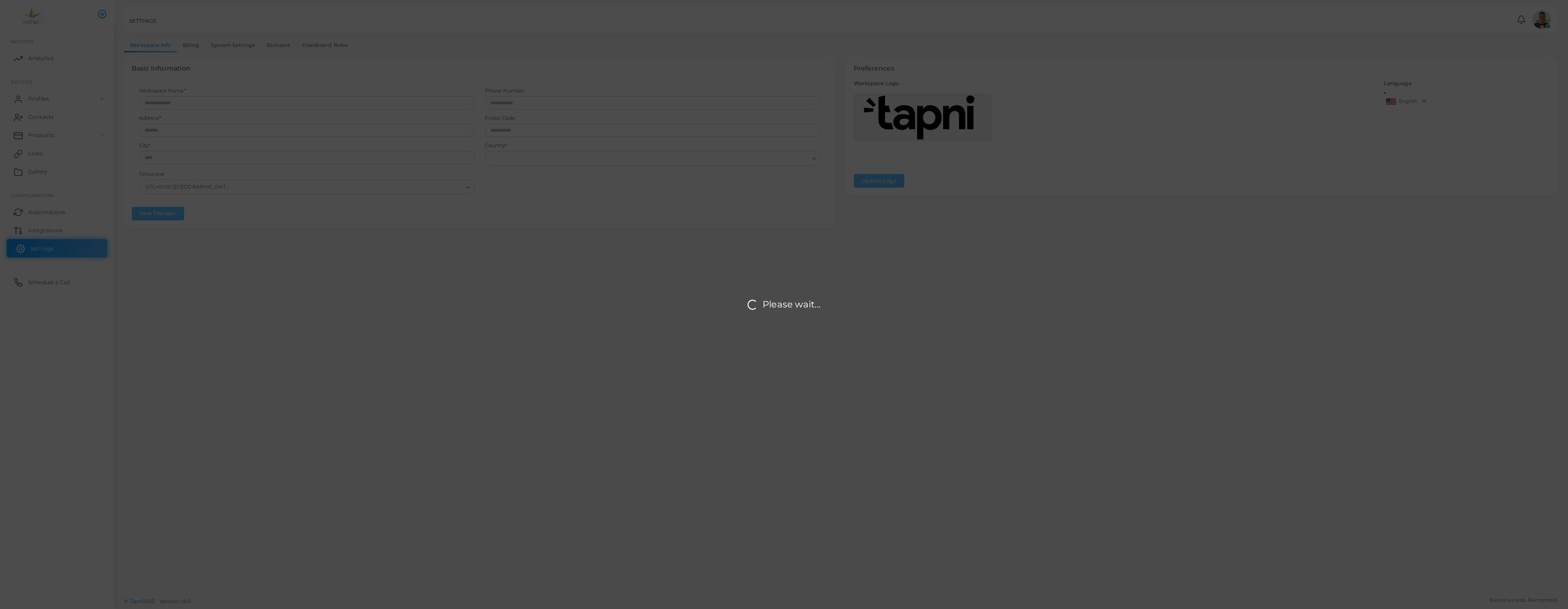
type input "**********"
type input "*****"
type input "**********"
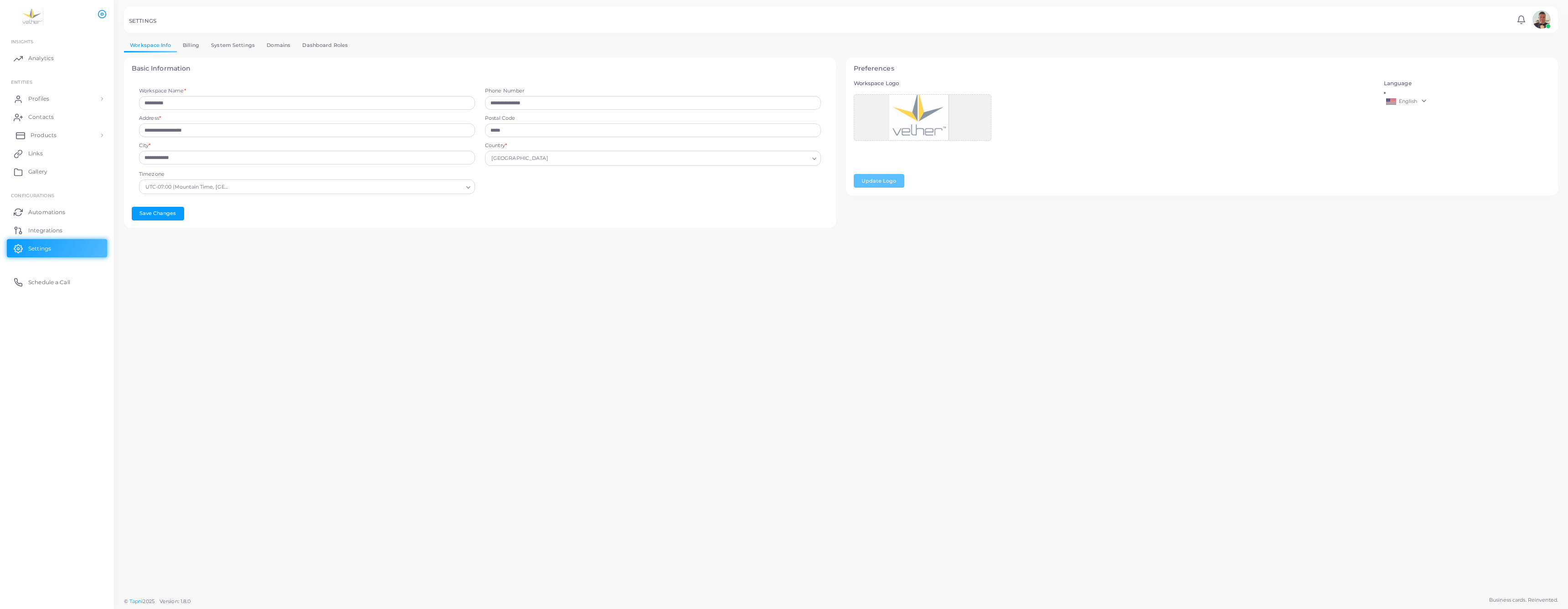
click at [55, 139] on span "Products" at bounding box center [43, 135] width 26 height 8
click at [44, 213] on span "Gallery" at bounding box center [40, 209] width 19 height 8
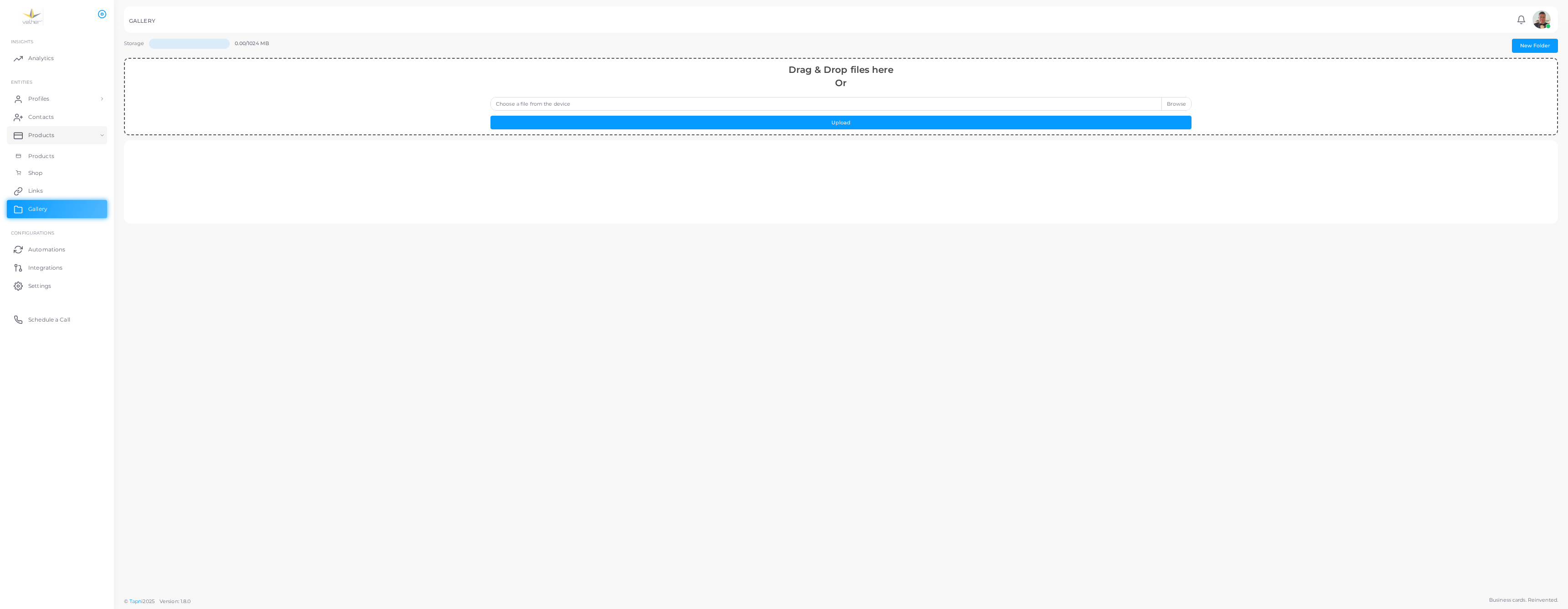
click at [32, 85] on span "ENTITIES" at bounding box center [21, 82] width 21 height 5
click at [40, 103] on span "Profiles" at bounding box center [41, 99] width 21 height 8
click at [45, 124] on span "Profiles" at bounding box center [41, 119] width 21 height 8
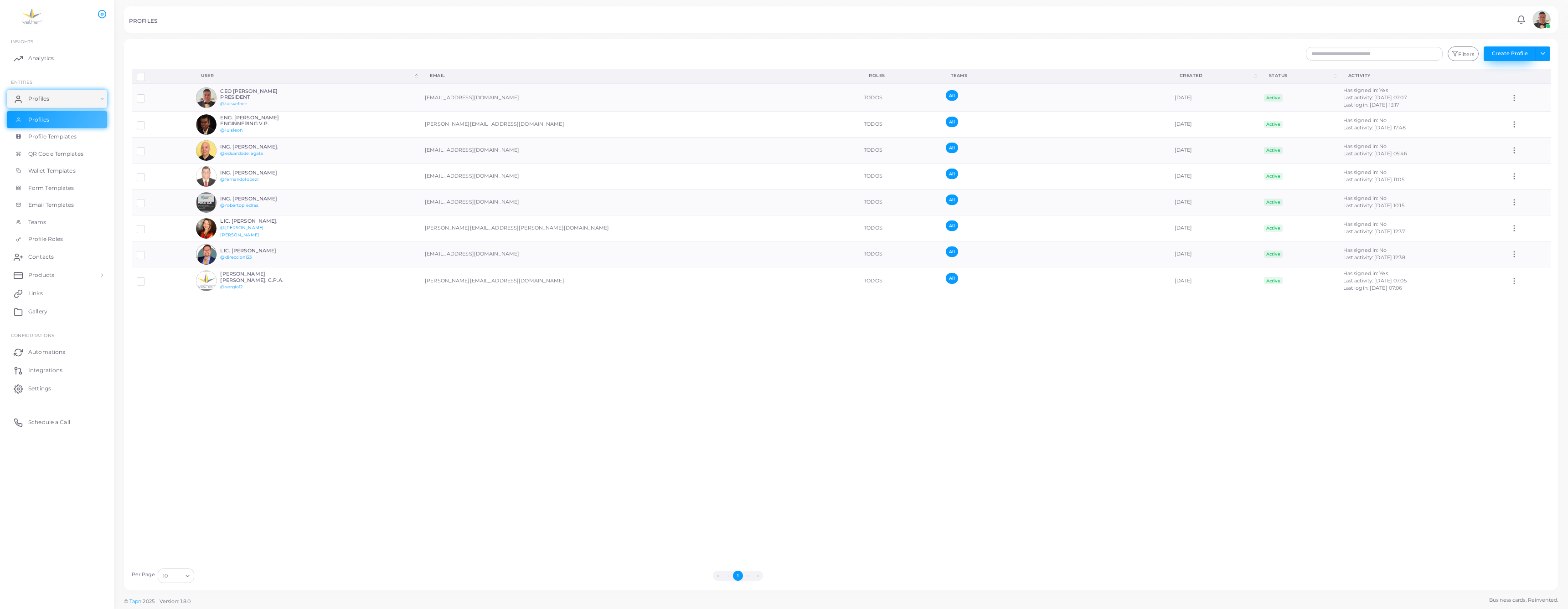
click at [1528, 61] on button "Create Profile" at bounding box center [1509, 54] width 52 height 15
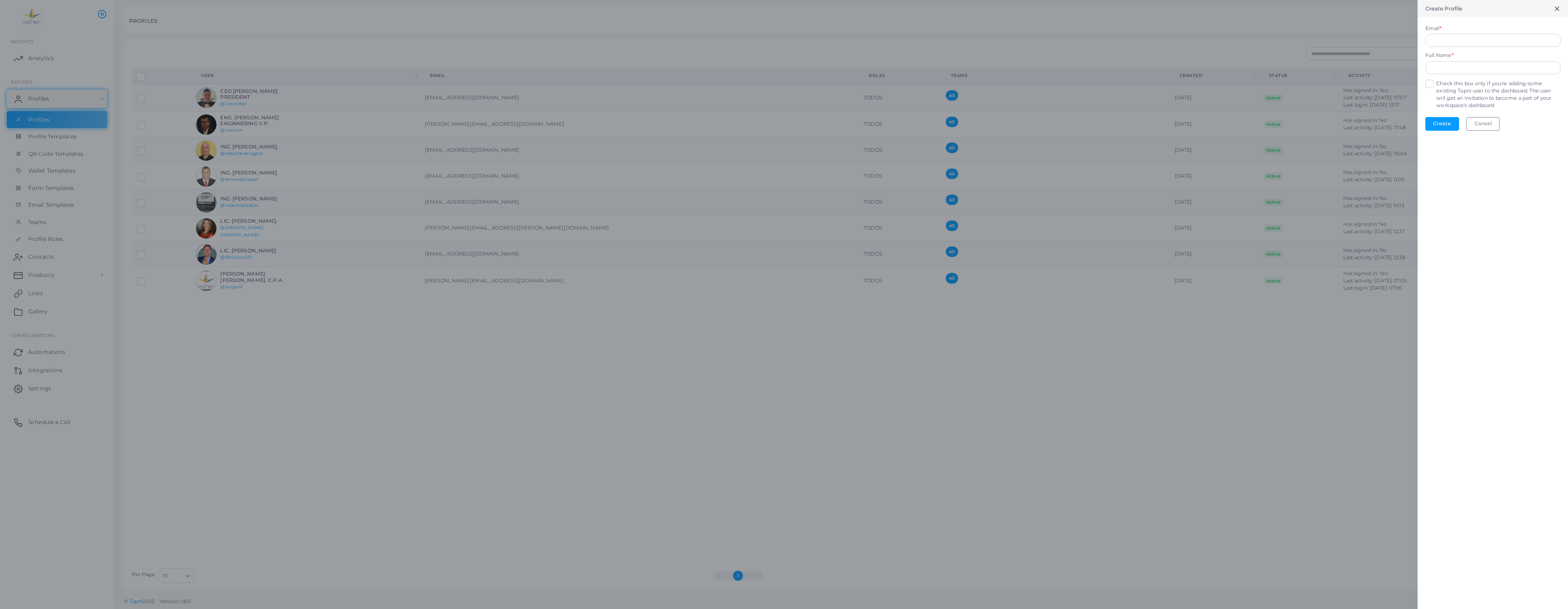
click at [1556, 7] on icon at bounding box center [1557, 9] width 7 height 7
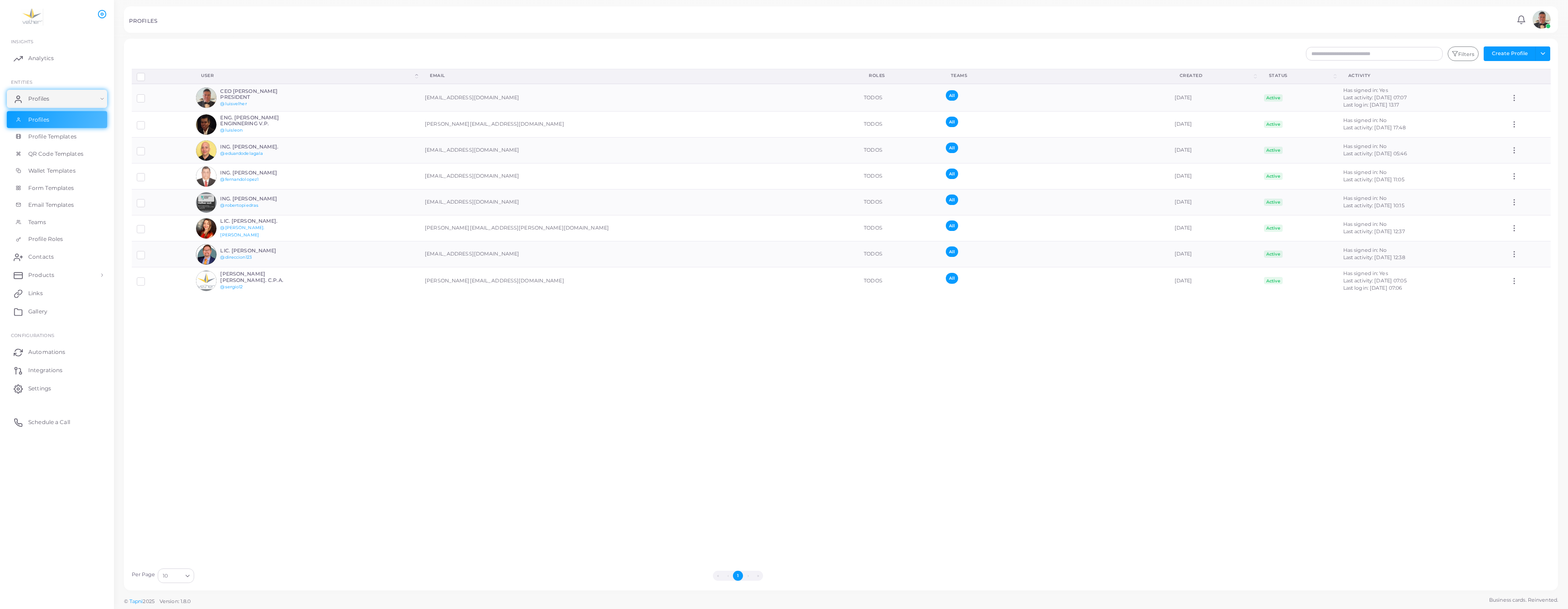
click at [1533, 26] on img at bounding box center [1542, 19] width 18 height 18
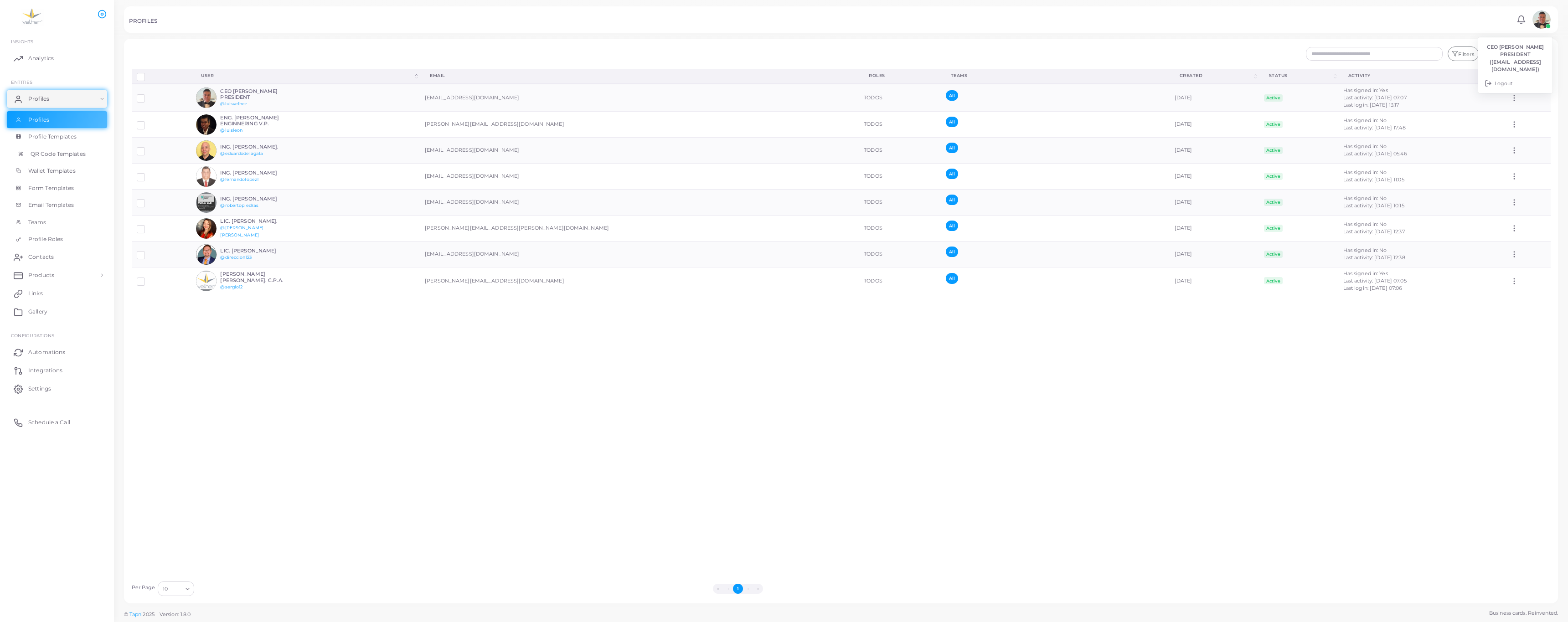
click at [83, 158] on span "QR Code Templates" at bounding box center [58, 153] width 55 height 8
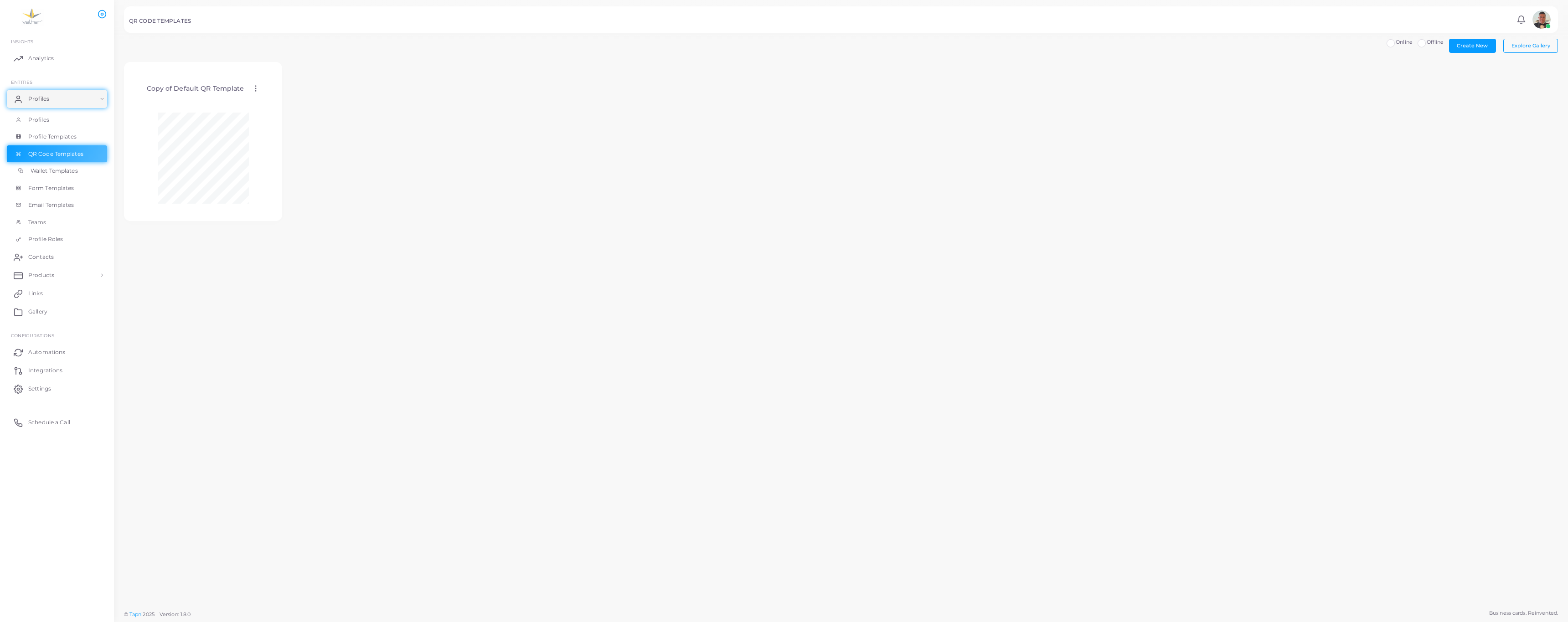
click at [67, 175] on span "Wallet Templates" at bounding box center [54, 170] width 47 height 8
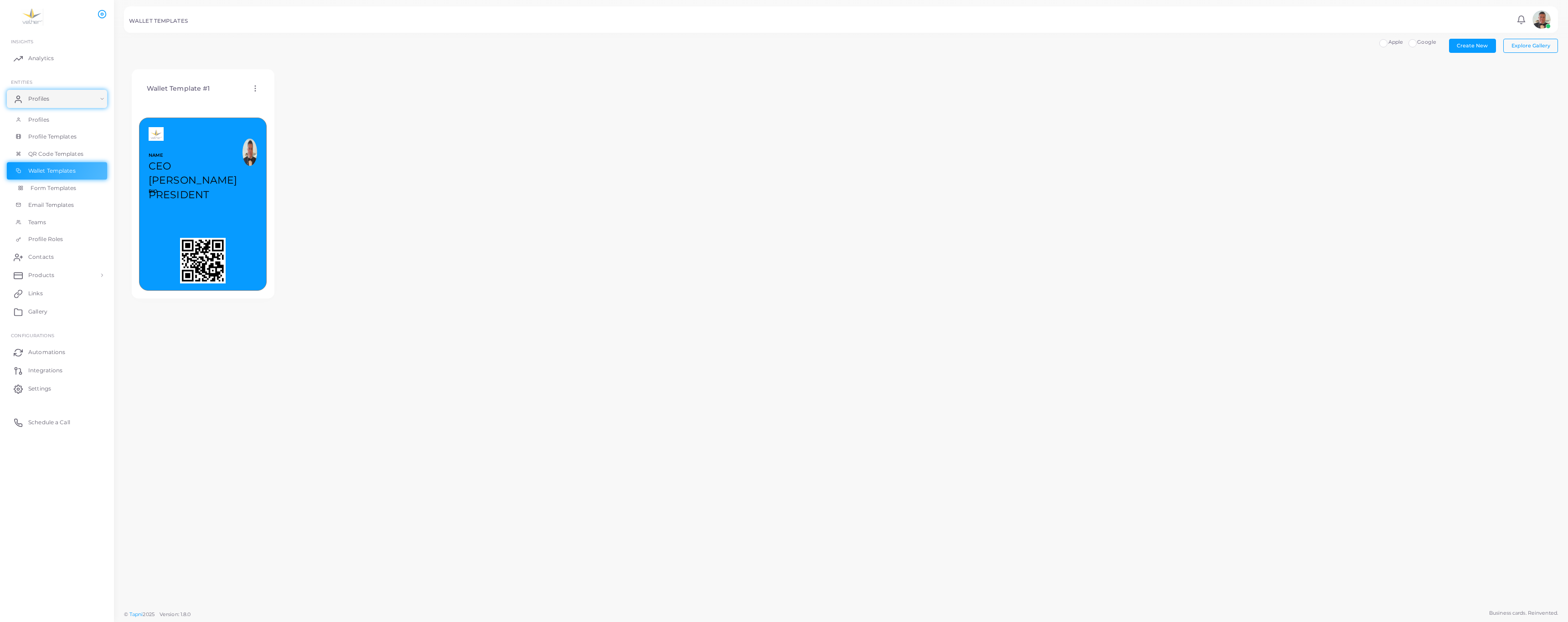
click at [68, 192] on span "Form Templates" at bounding box center [54, 188] width 46 height 8
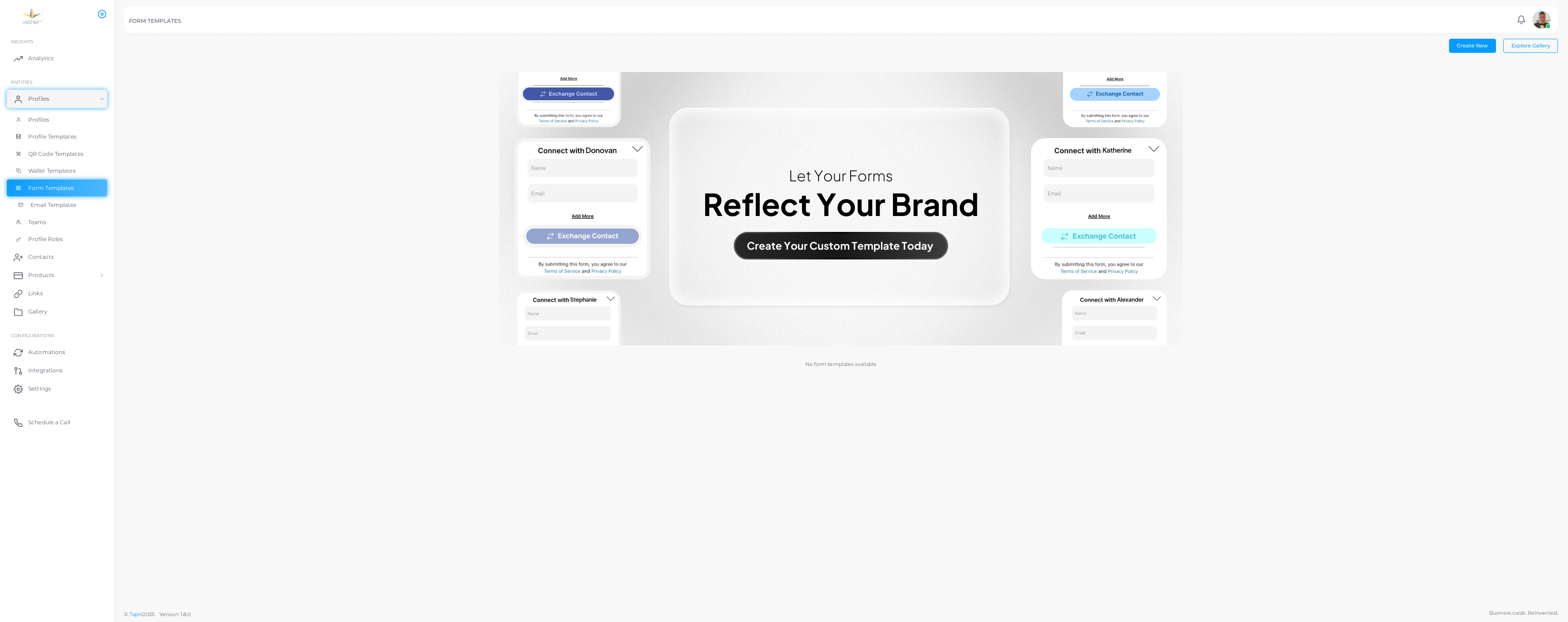
click at [62, 209] on span "Email Templates" at bounding box center [54, 204] width 46 height 8
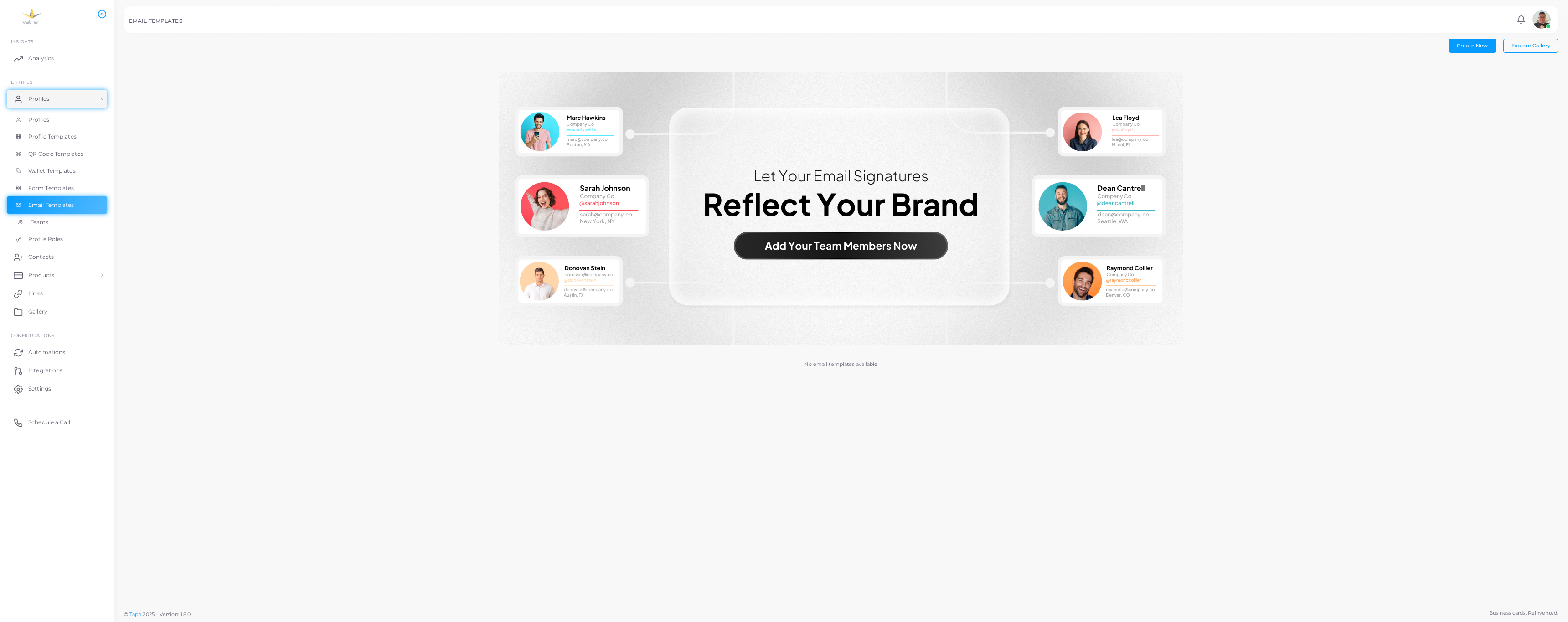
click at [45, 226] on span "Teams" at bounding box center [40, 222] width 18 height 8
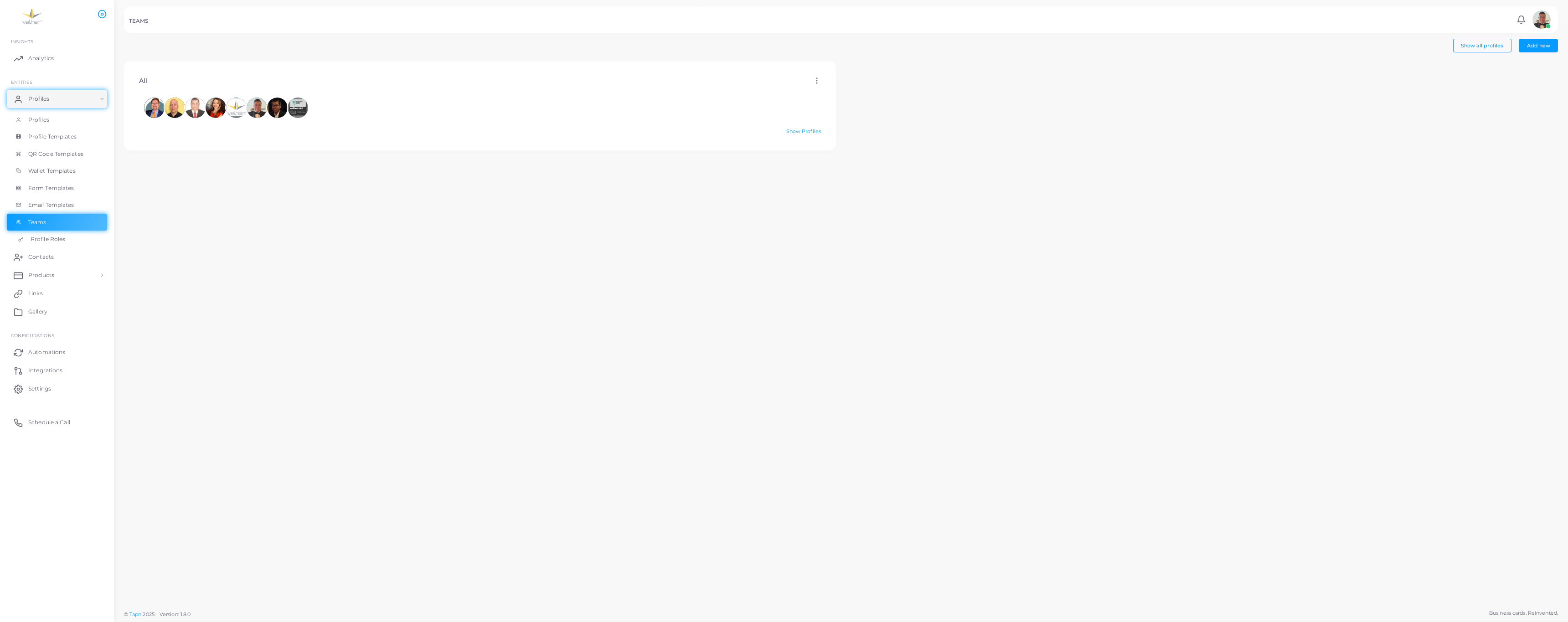
click at [65, 243] on span "Profile Roles" at bounding box center [47, 239] width 35 height 8
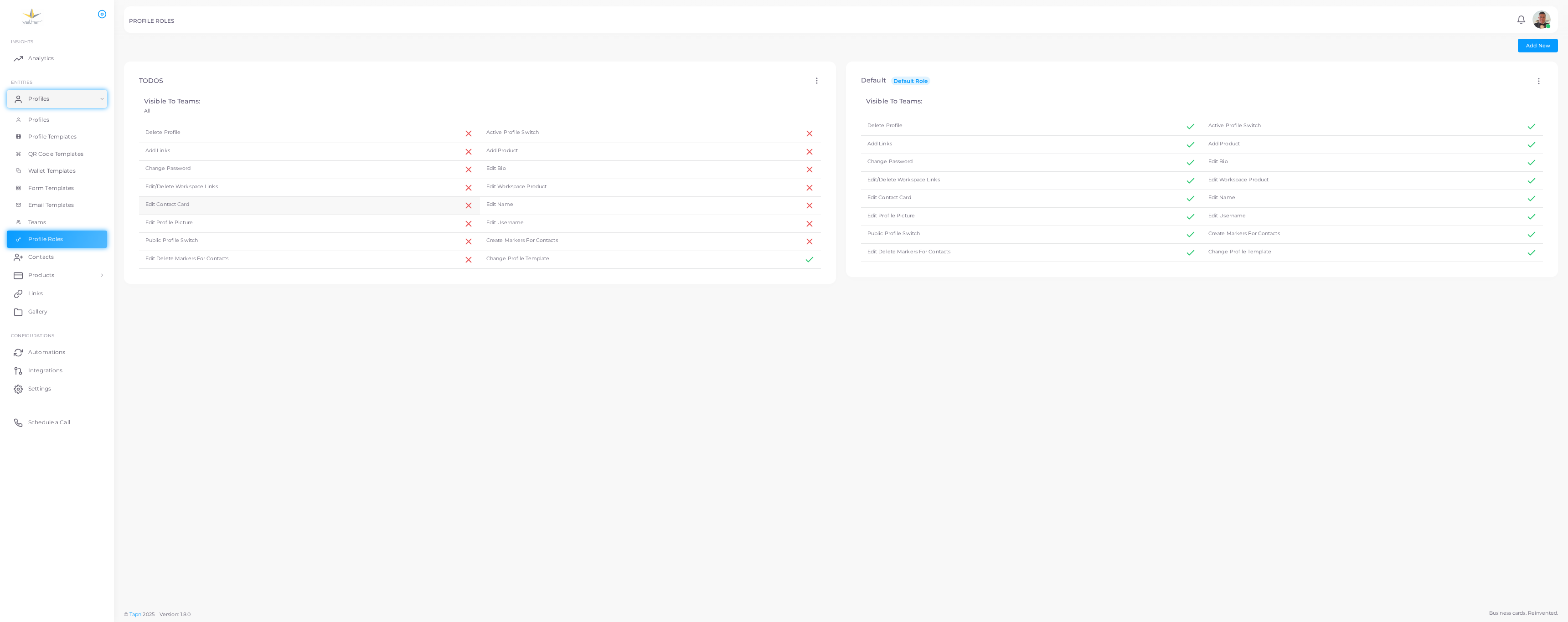
click at [192, 215] on div "Edit Contact Card" at bounding box center [309, 206] width 341 height 18
click at [513, 215] on div "Edit Name" at bounding box center [651, 206] width 341 height 18
click at [917, 208] on div "Edit Contact Card" at bounding box center [1032, 199] width 341 height 18
click at [52, 279] on span "Products" at bounding box center [43, 275] width 26 height 8
click at [54, 300] on span "Products" at bounding box center [43, 296] width 26 height 8
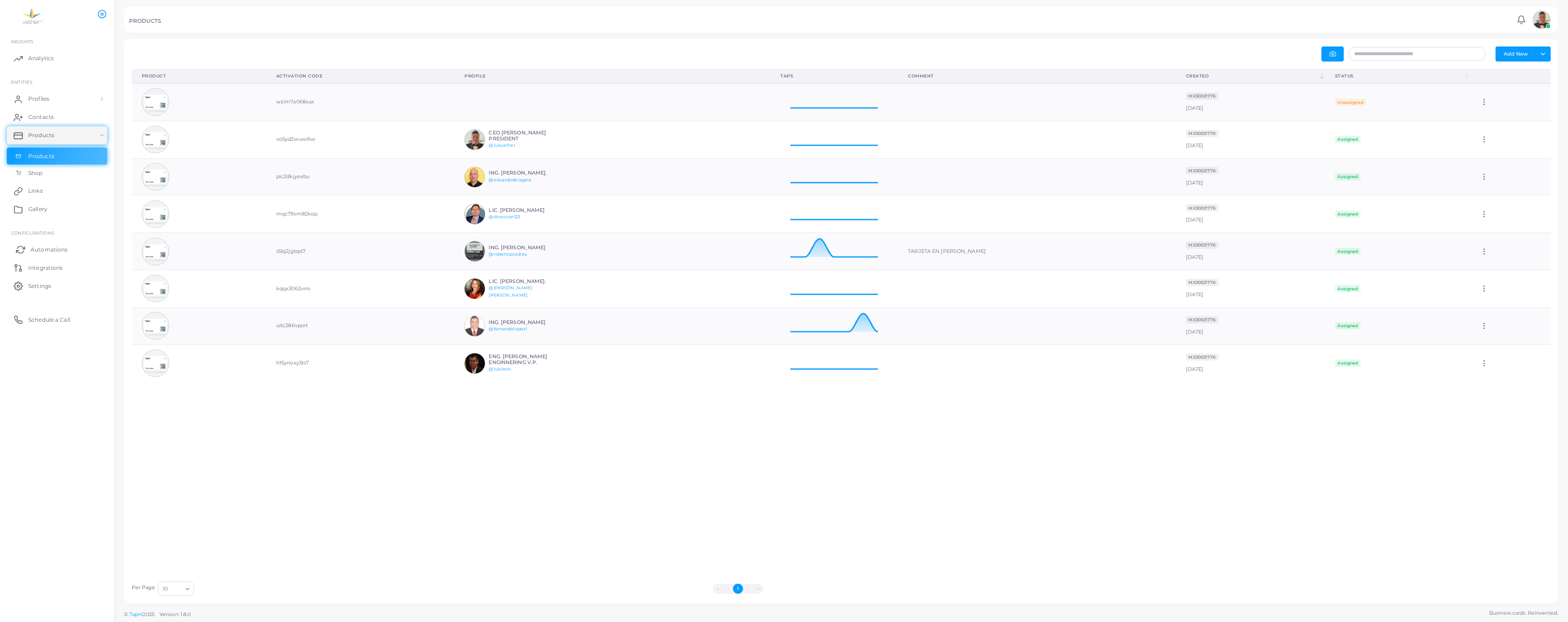
scroll to position [1, 1]
click at [63, 254] on span "Automations" at bounding box center [49, 250] width 37 height 8
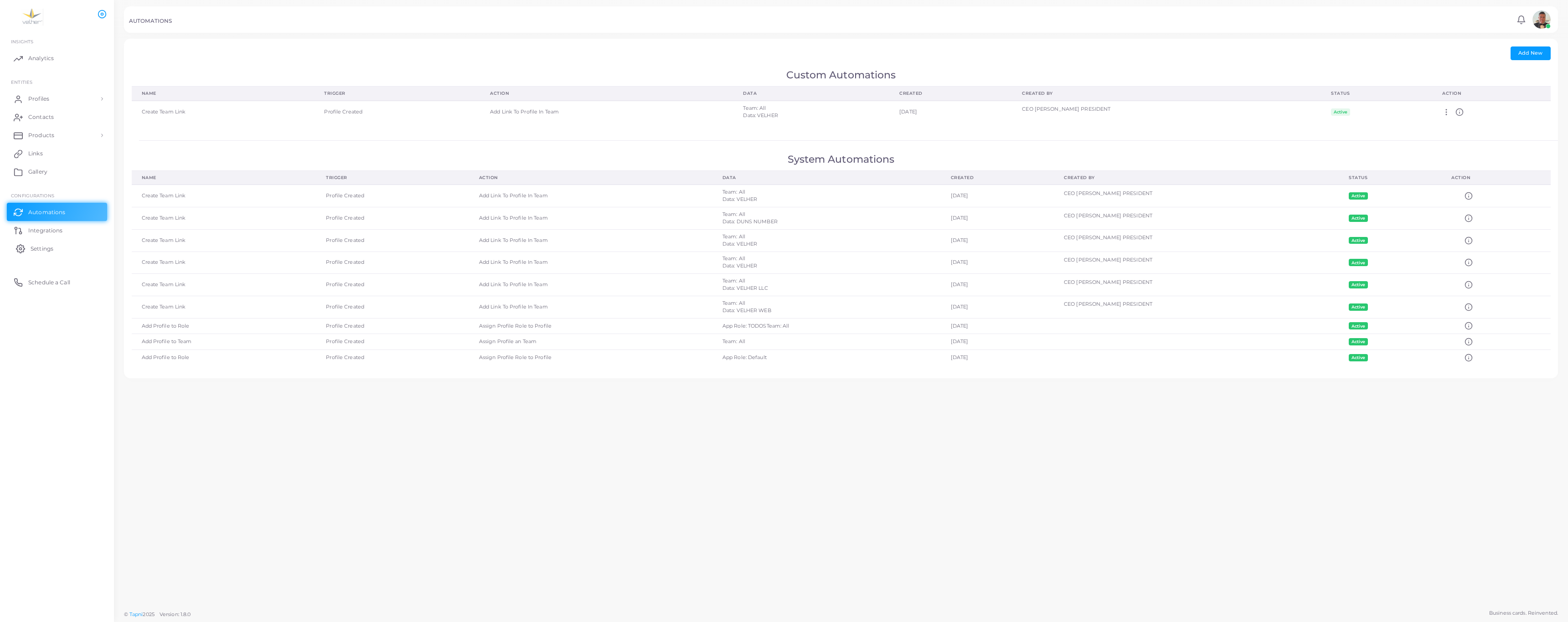
click at [43, 253] on span "Settings" at bounding box center [41, 248] width 23 height 8
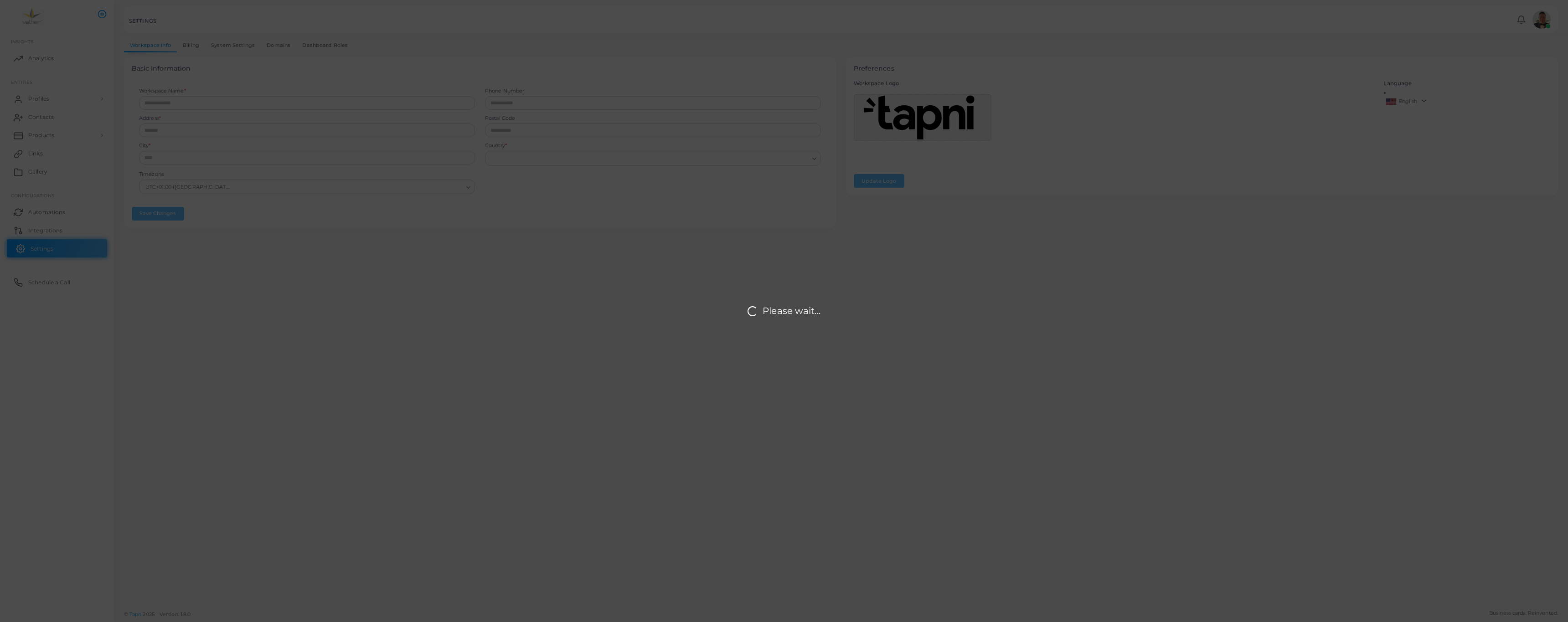
type input "**********"
type input "*****"
type input "**********"
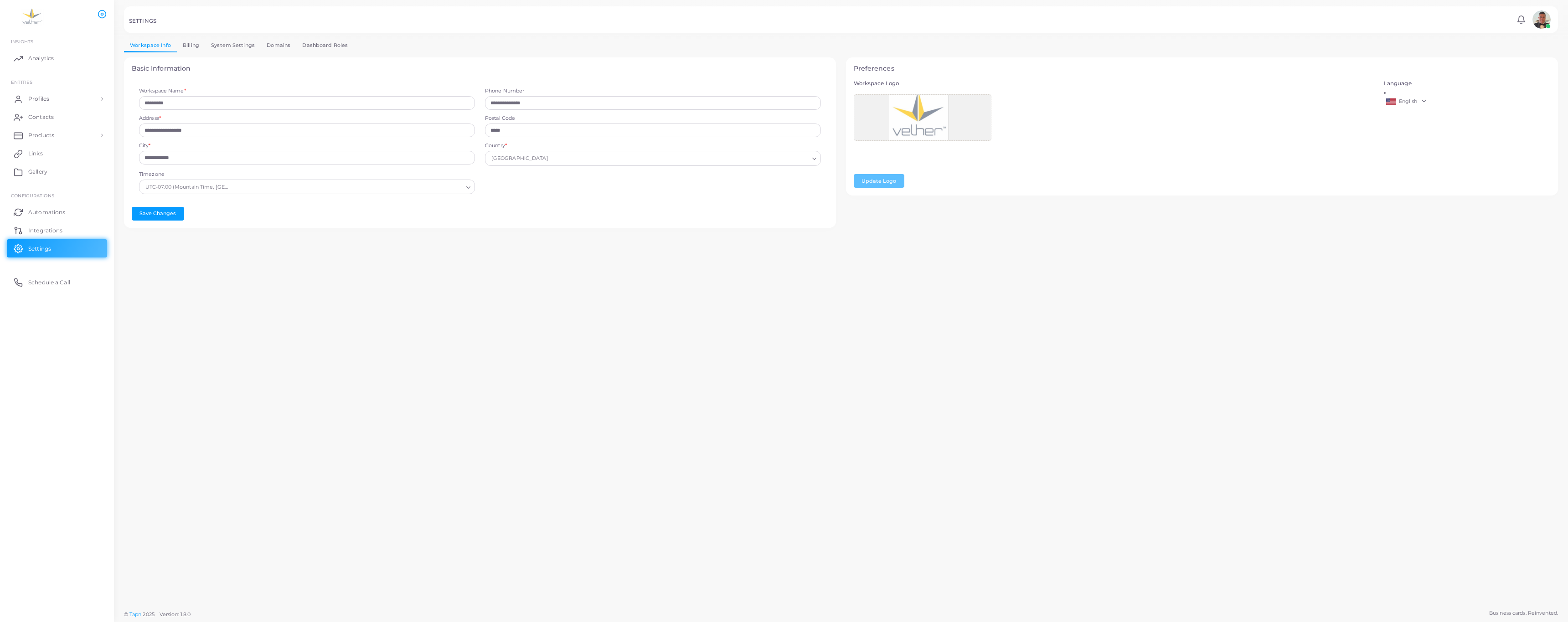
click at [205, 52] on link "Billing" at bounding box center [191, 46] width 28 height 13
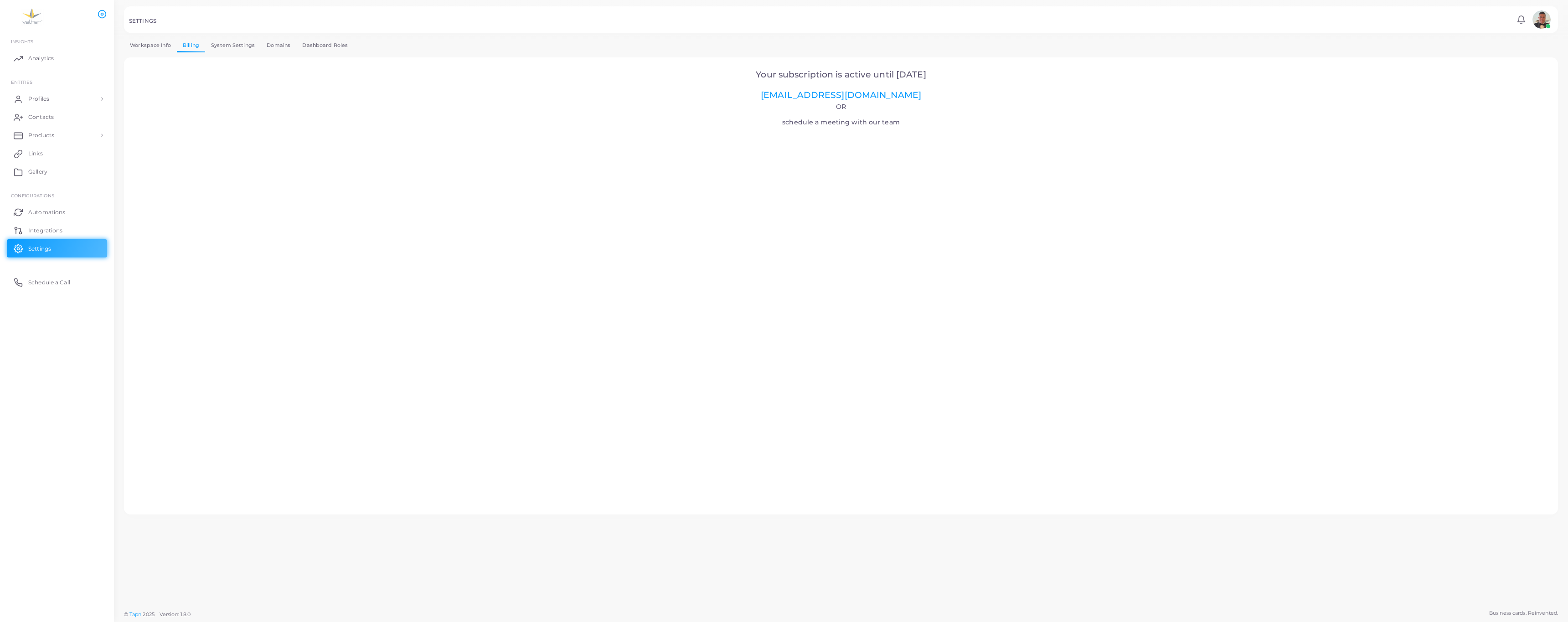
click at [261, 52] on link "System Settings" at bounding box center [233, 46] width 55 height 13
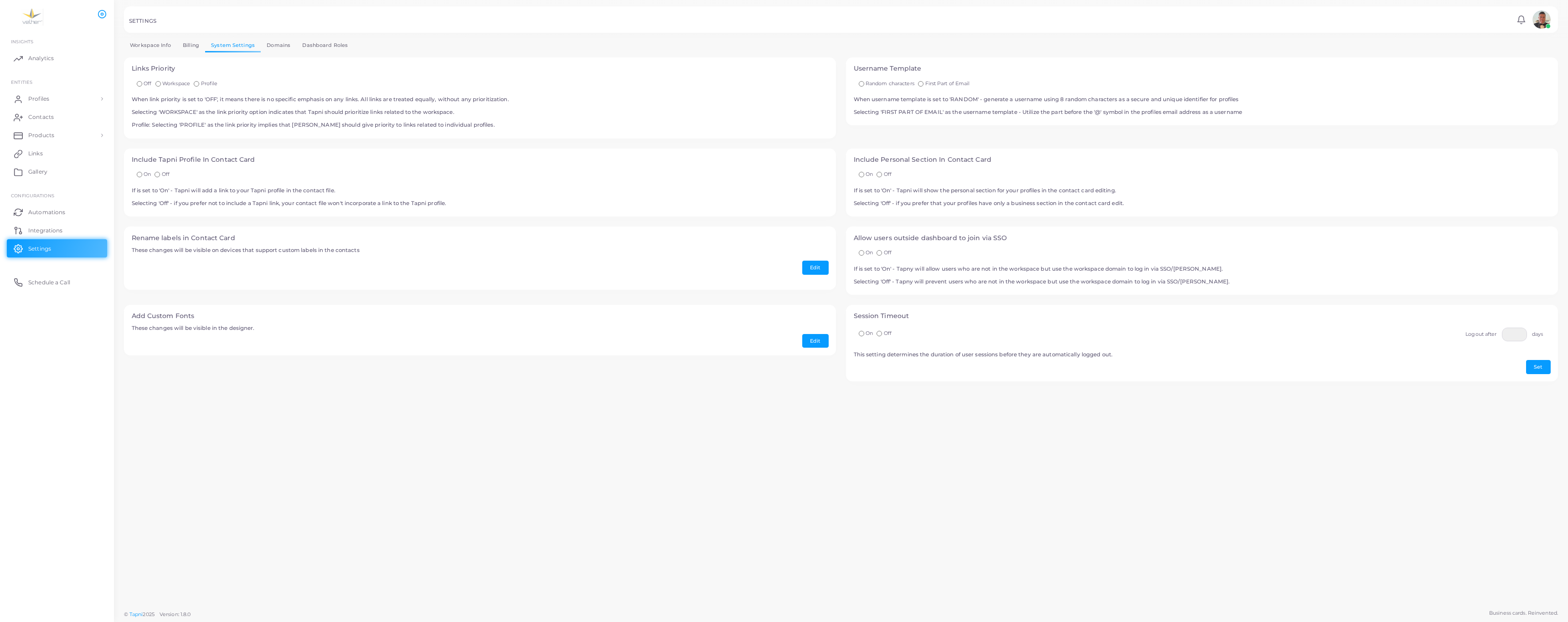
click at [205, 52] on link "Billing" at bounding box center [191, 46] width 28 height 13
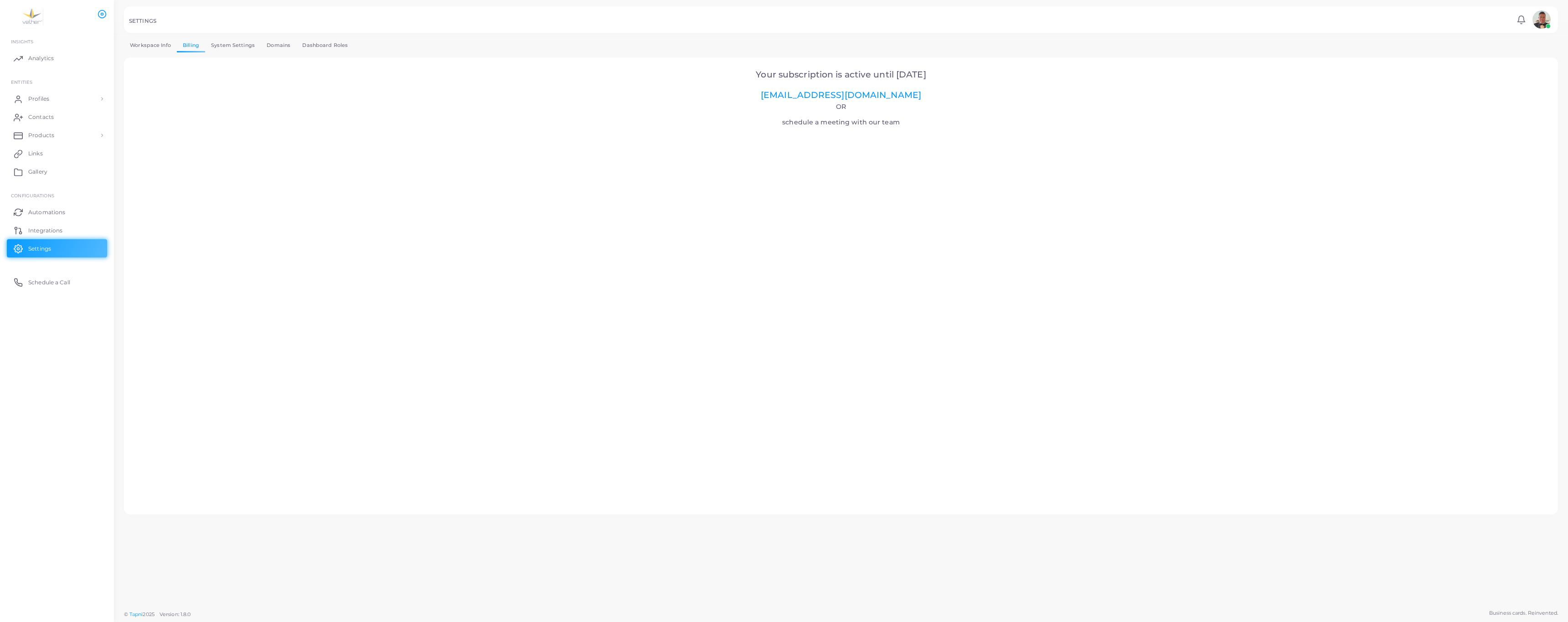
click at [259, 52] on link "System Settings" at bounding box center [233, 46] width 55 height 13
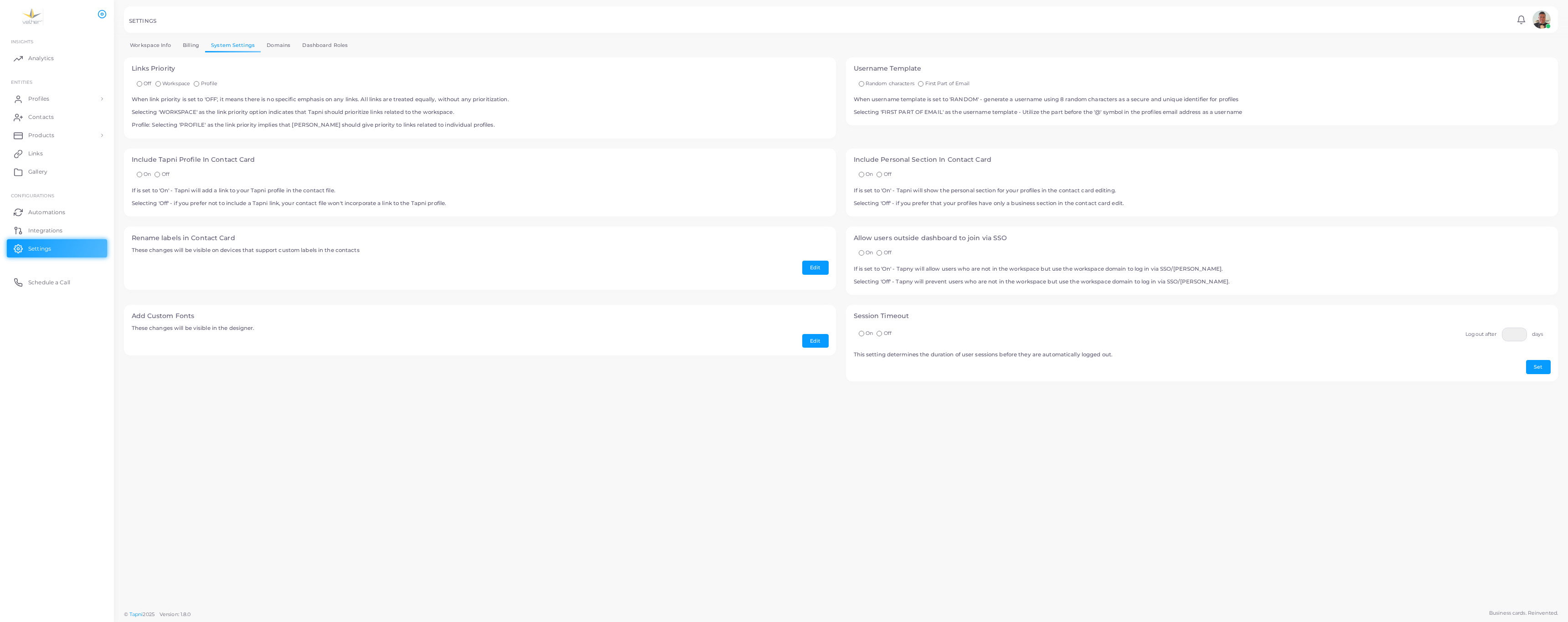
click at [296, 52] on link "Domains" at bounding box center [278, 46] width 35 height 13
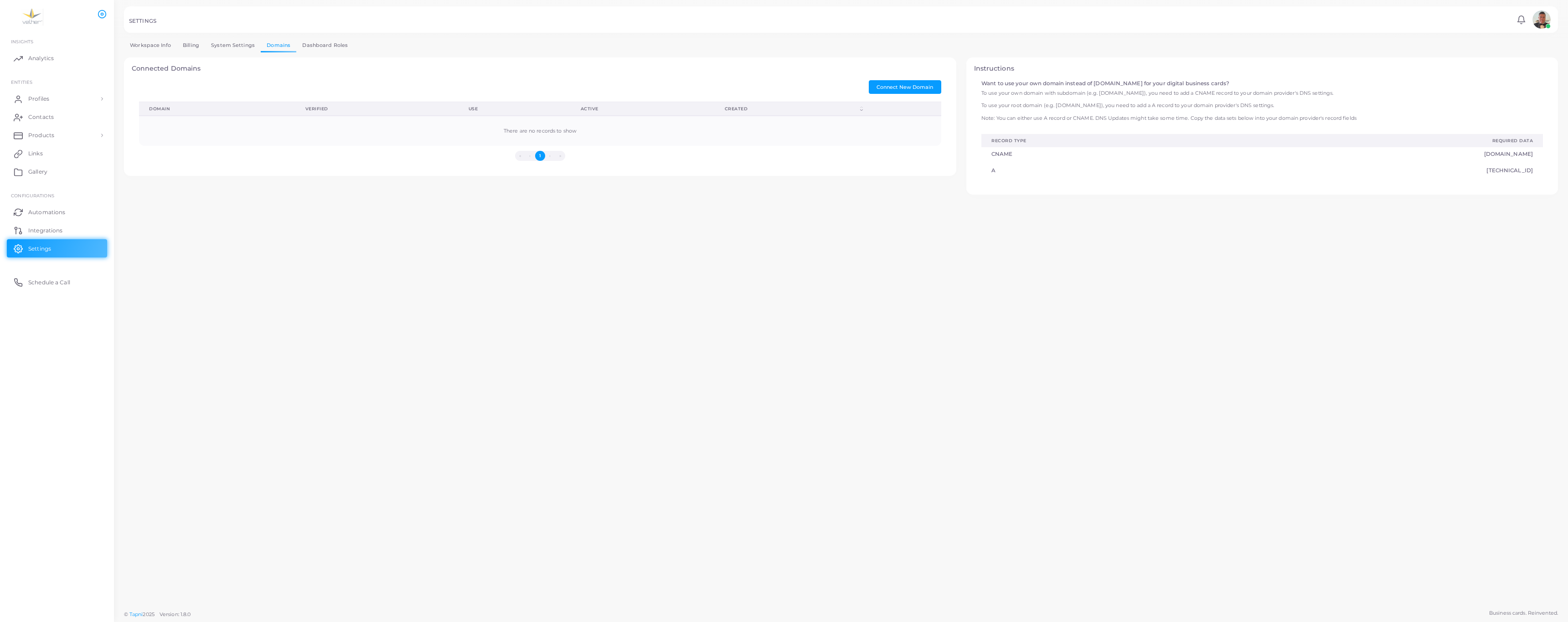
click at [354, 52] on link "Dashboard Roles" at bounding box center [325, 46] width 57 height 13
